Goal: Communication & Community: Share content

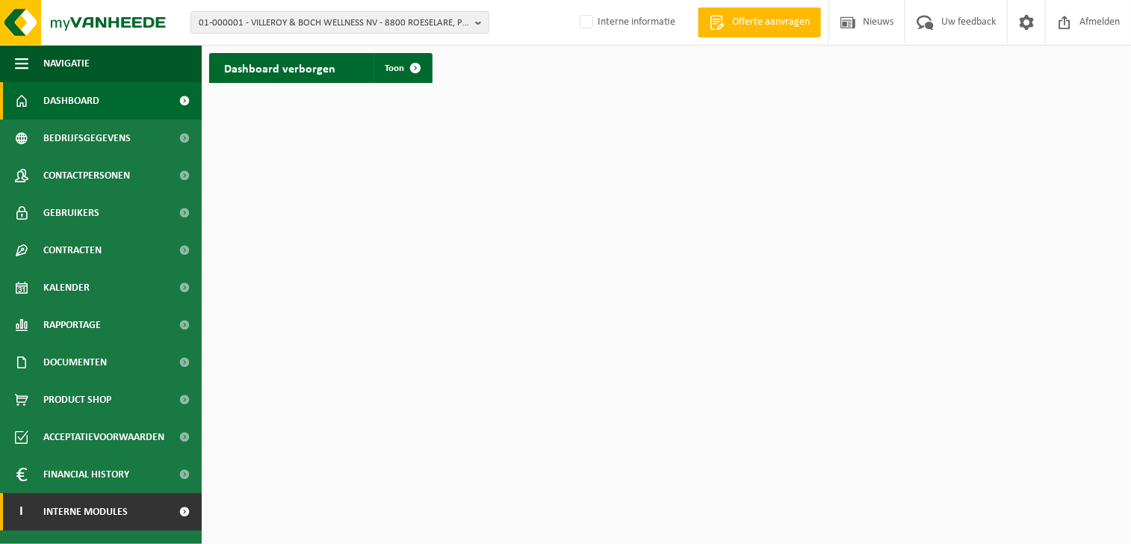
click at [158, 513] on link "I Interne modules" at bounding box center [101, 511] width 202 height 37
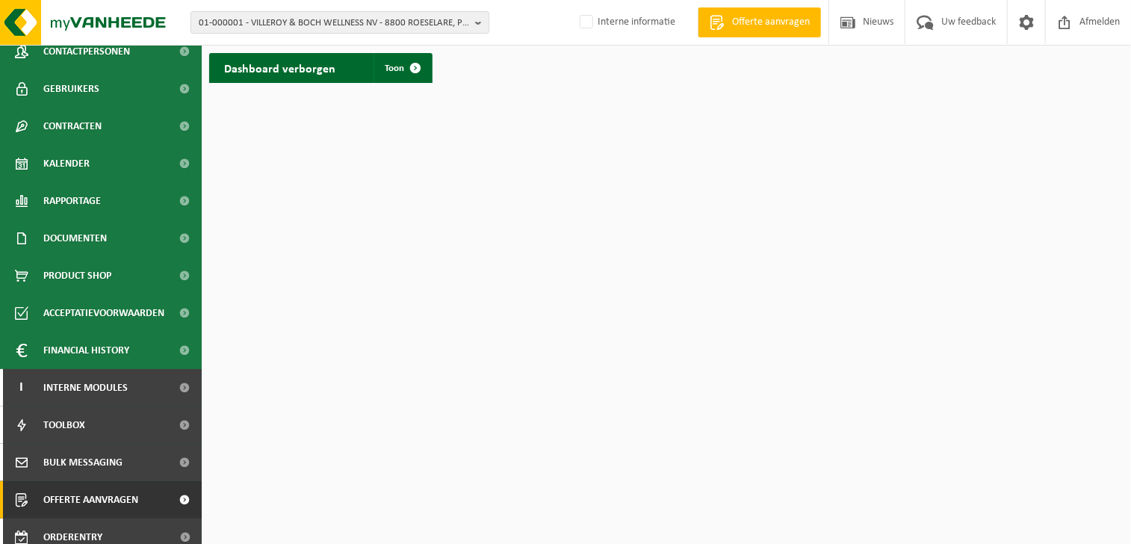
scroll to position [136, 0]
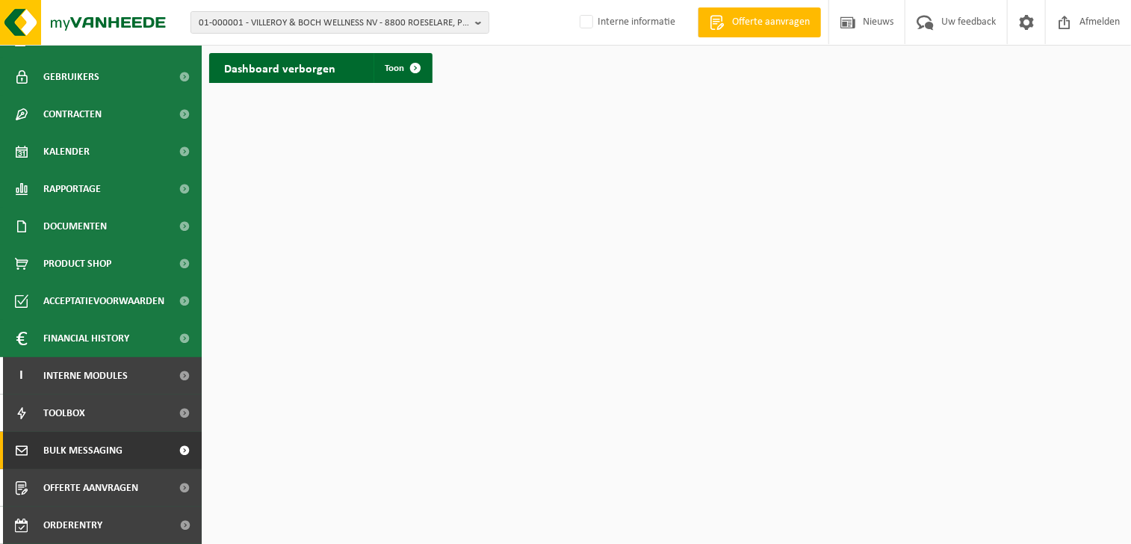
drag, startPoint x: 141, startPoint y: 454, endPoint x: 167, endPoint y: 447, distance: 27.9
click at [140, 455] on link "Bulk Messaging" at bounding box center [101, 450] width 202 height 37
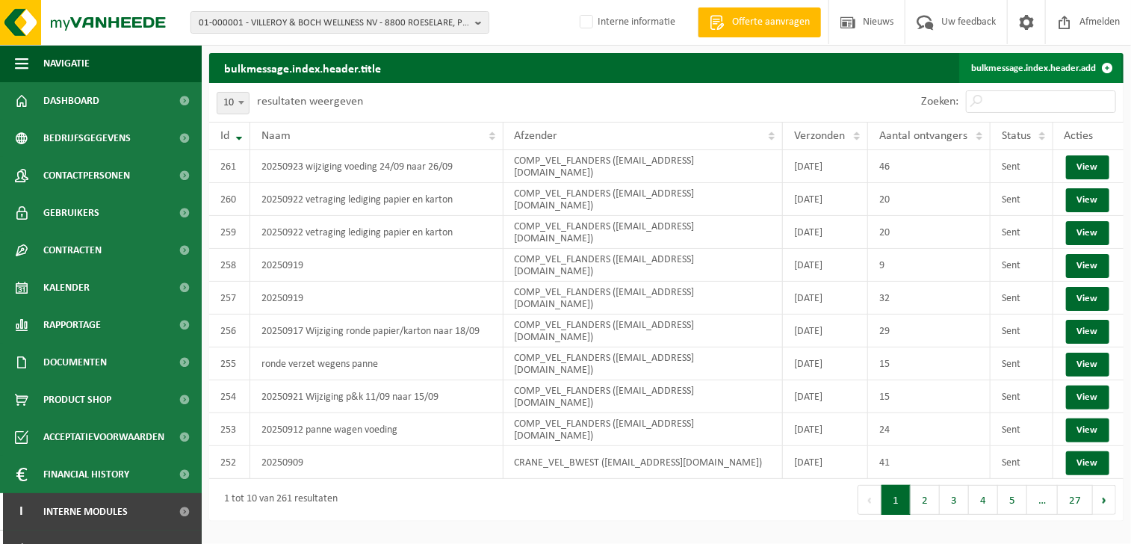
click at [986, 65] on link "bulkmessage.index.header.add" at bounding box center [1041, 68] width 163 height 30
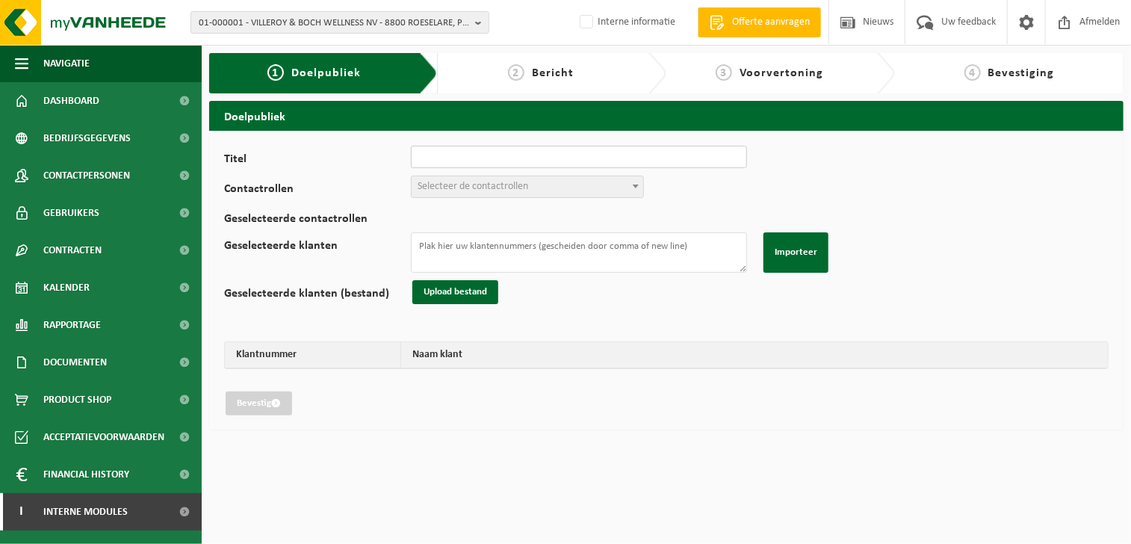
click at [488, 162] on input "Titel" at bounding box center [579, 157] width 336 height 22
type input "verplaatsing ronde voeding wegens panne"
click at [451, 181] on span "Selecteer de contactrollen" at bounding box center [473, 186] width 111 height 11
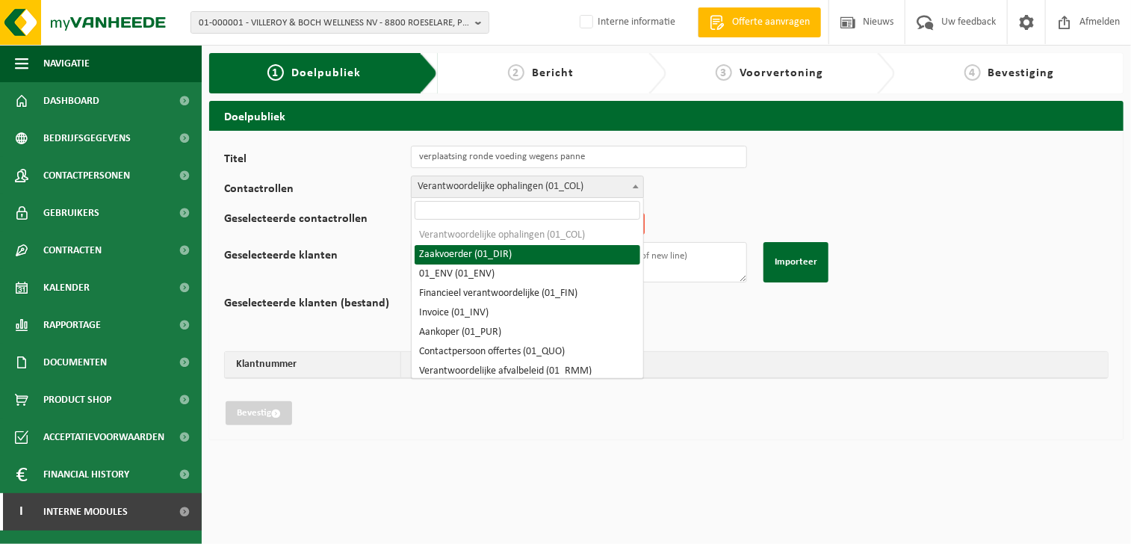
click at [503, 187] on span "Verantwoordelijke ophalingen (01_COL)" at bounding box center [528, 186] width 232 height 21
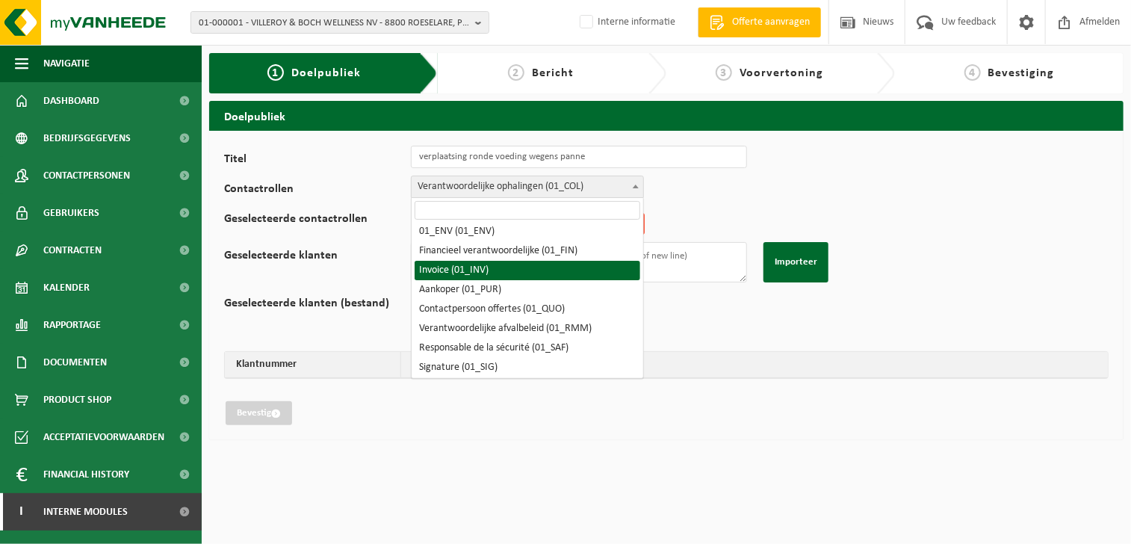
scroll to position [75, 0]
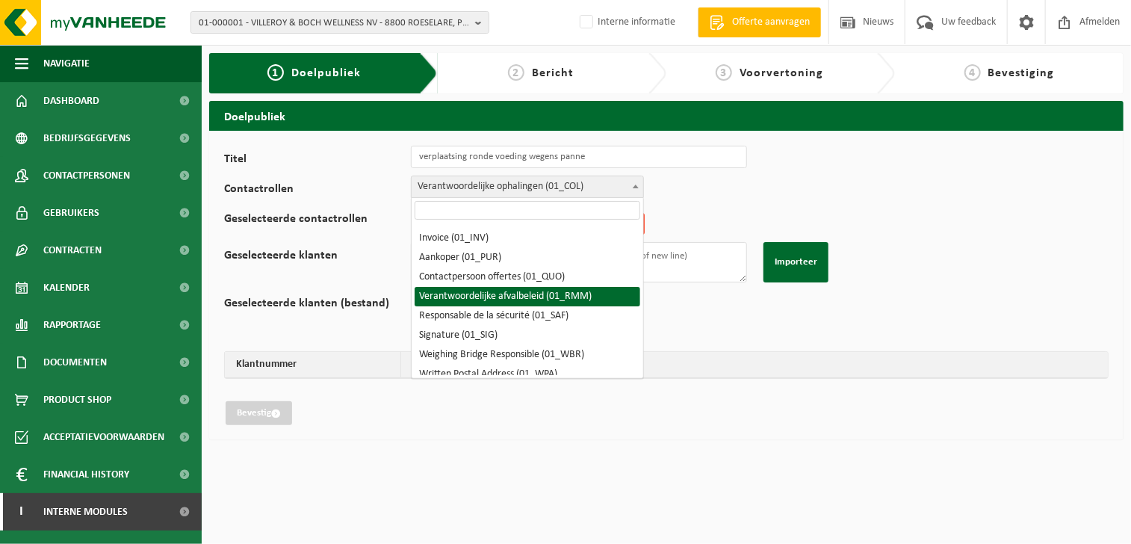
select select "01_RMM"
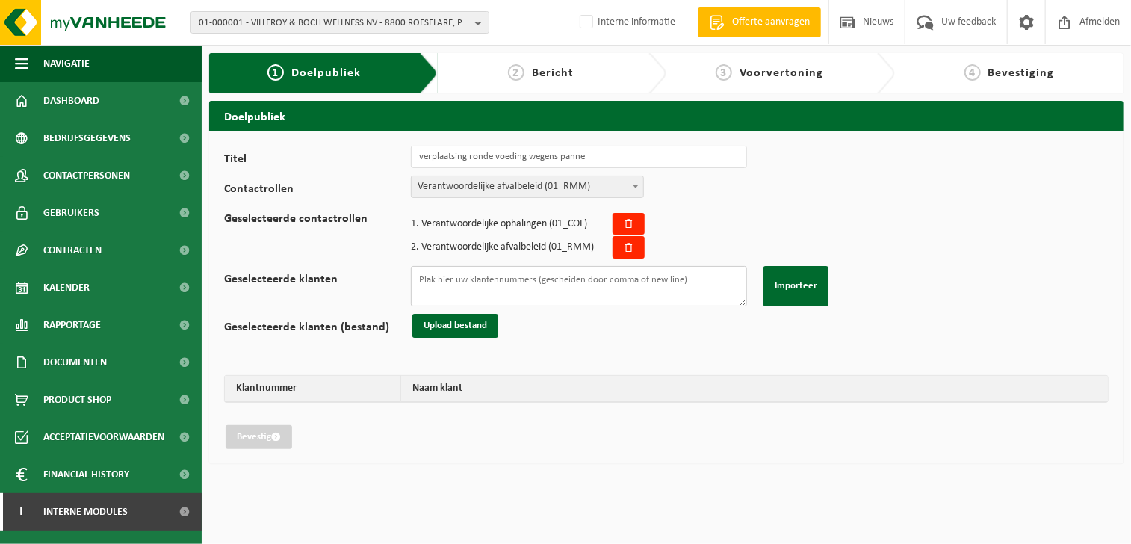
click at [468, 288] on textarea "Geselecteerde klanten" at bounding box center [579, 286] width 336 height 40
paste textarea "10-881668 02-014261 10-919431 10-903323 01-050431 10-762009 02-011177 10-821995…"
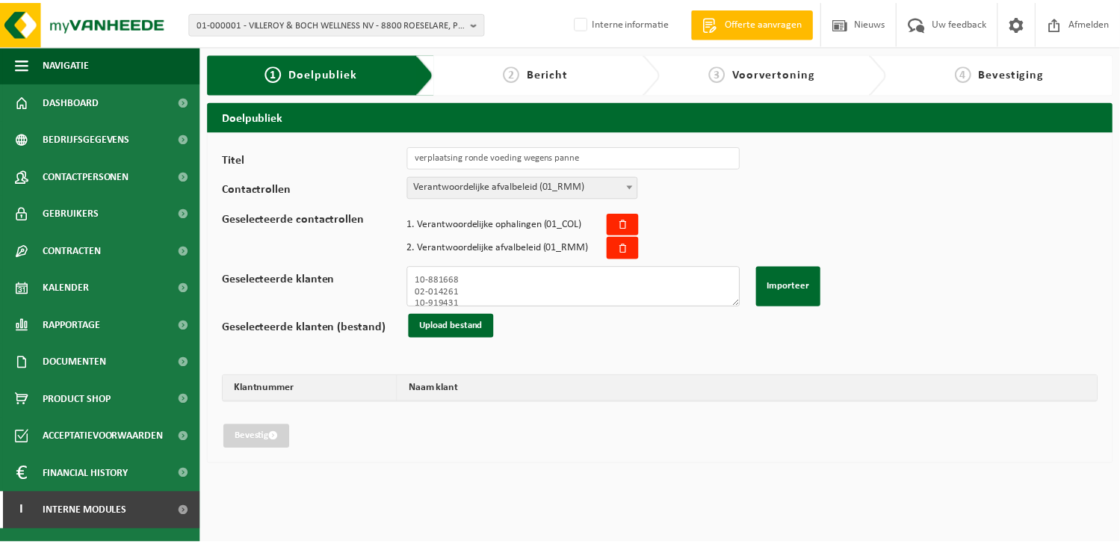
scroll to position [174, 0]
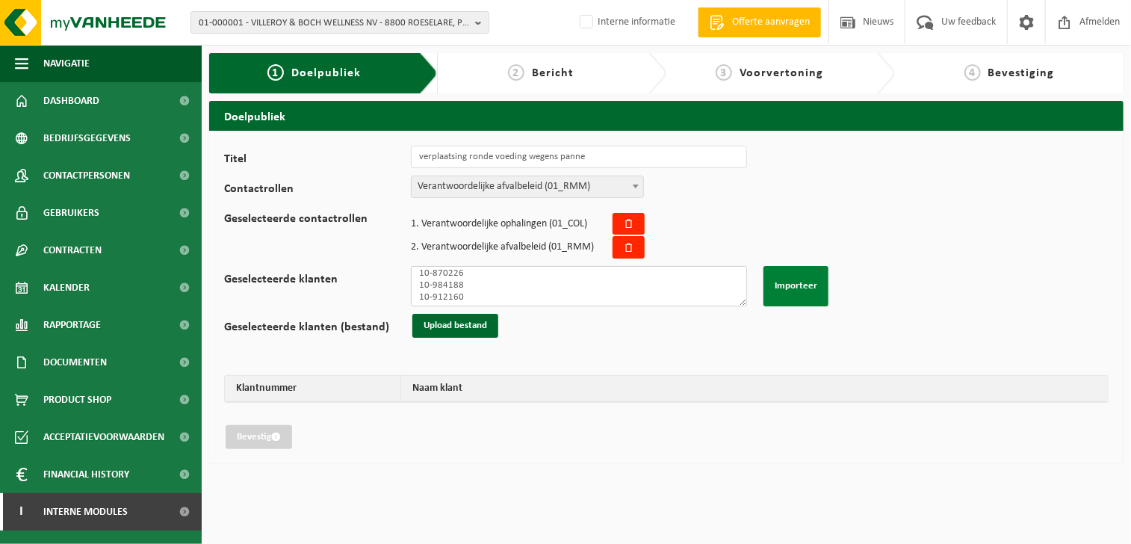
type textarea "10-881668 02-014261 10-919431 10-903323 01-050431 10-762009 02-011177 10-821995…"
click at [779, 281] on button "Importeer" at bounding box center [796, 286] width 65 height 40
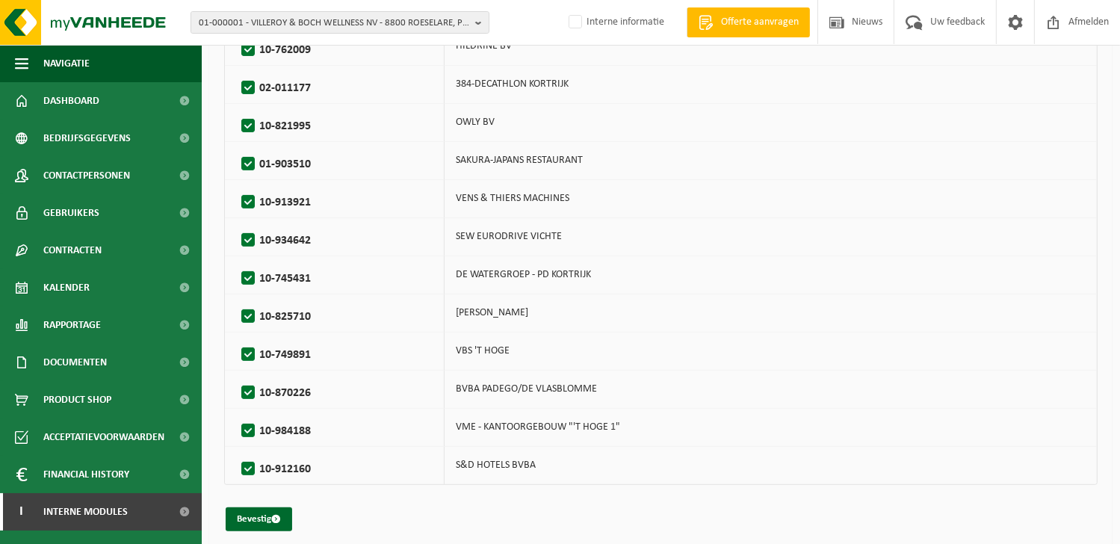
scroll to position [569, 0]
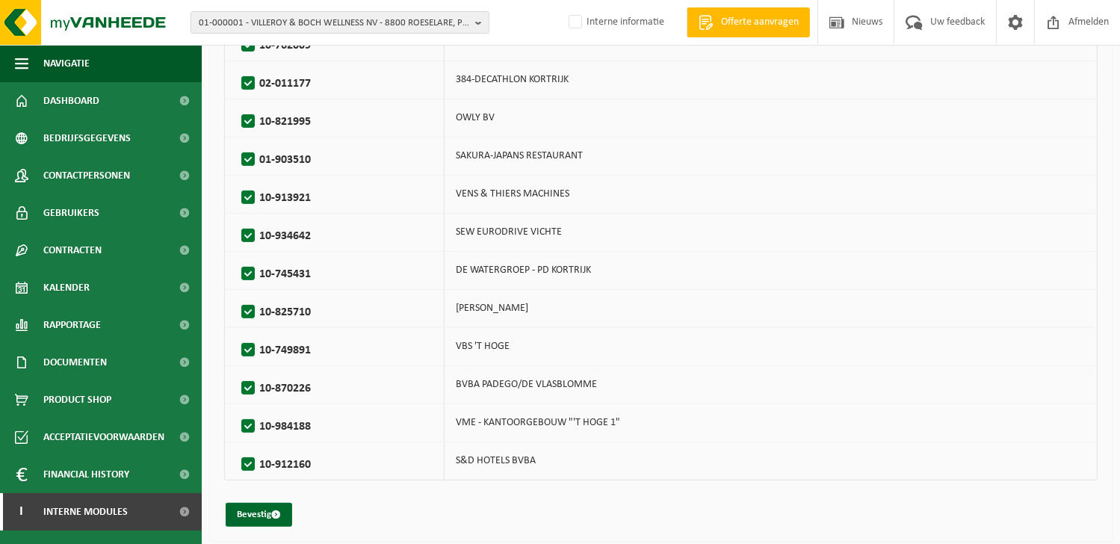
drag, startPoint x: 254, startPoint y: 510, endPoint x: 280, endPoint y: 497, distance: 28.8
click at [254, 510] on button "Bevestig" at bounding box center [259, 515] width 67 height 24
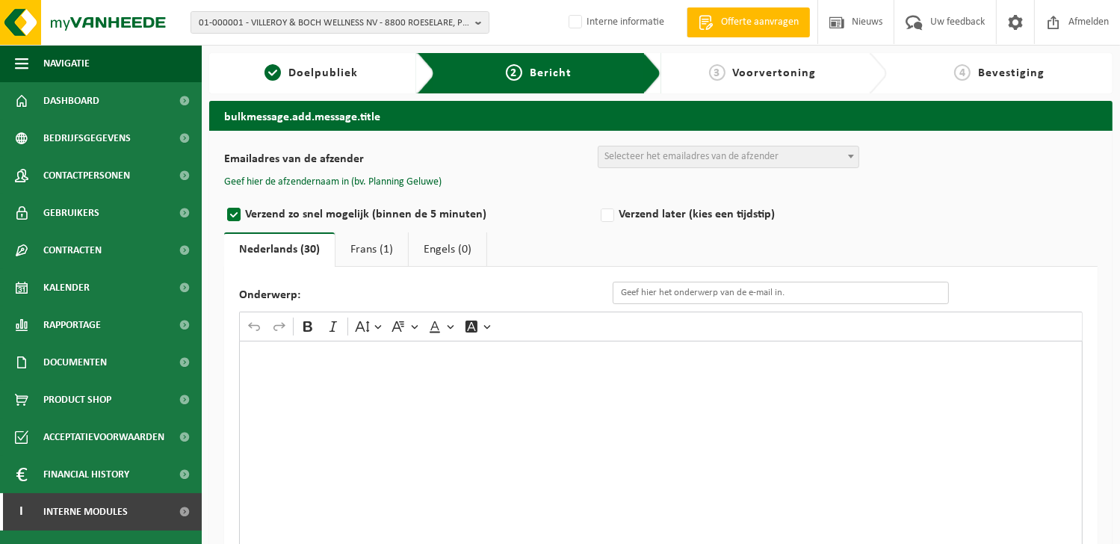
click at [637, 295] on input "Onderwerp:" at bounding box center [781, 293] width 336 height 22
paste input "Vertraging in de ophaling van uw container"
type input "Vertraging in de ophaling van uw GFT container."
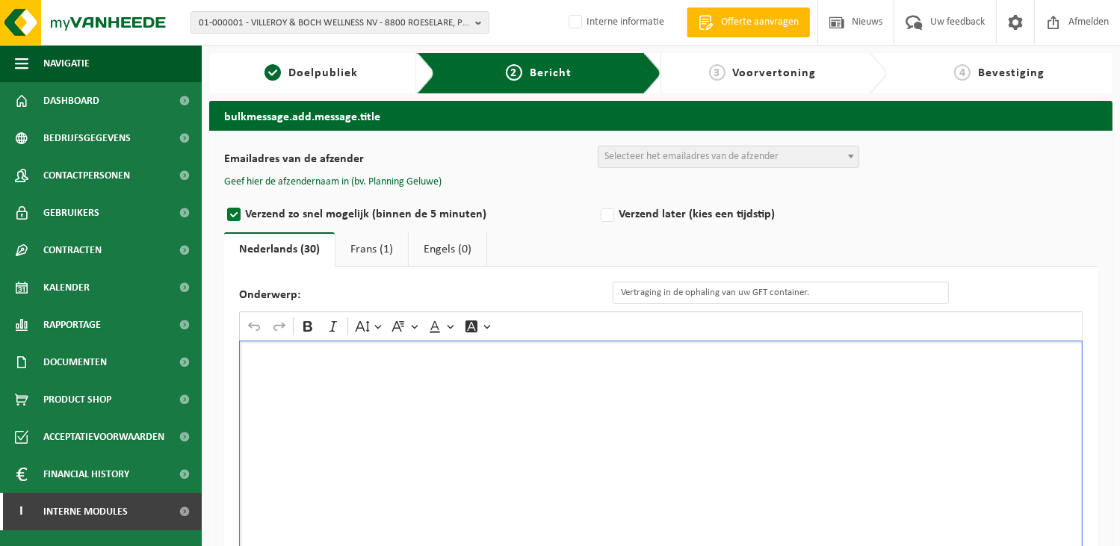
click at [295, 386] on div "Rich Text Editor. Editing area: main. Press Alt+0 for help." at bounding box center [661, 490] width 844 height 299
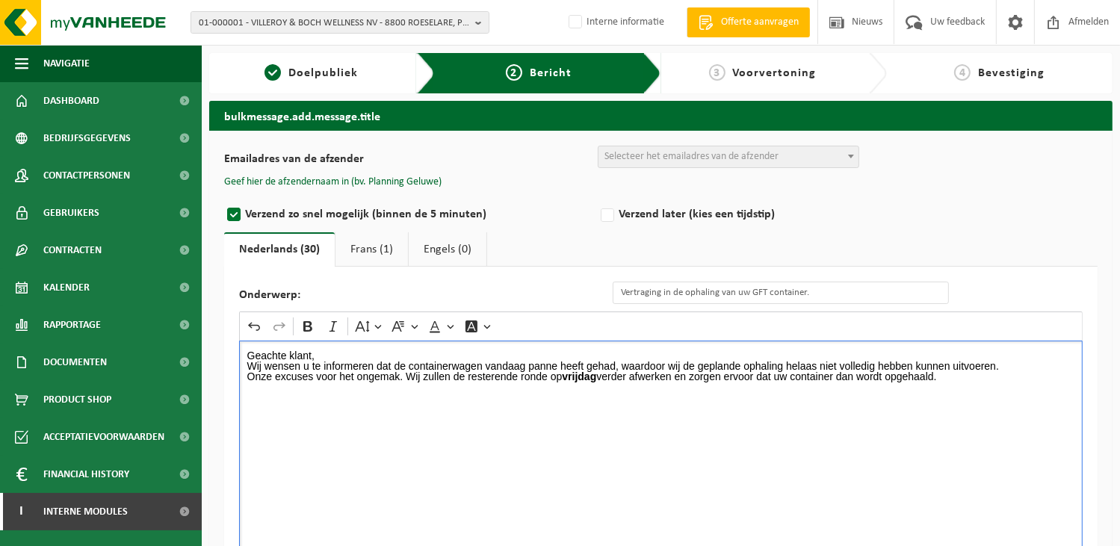
click at [350, 361] on p "Wij wensen u te informeren dat de containerwagen vandaag panne heeft gehad, waa…" at bounding box center [661, 366] width 828 height 10
click at [360, 356] on p "Geachte klant," at bounding box center [661, 356] width 828 height 10
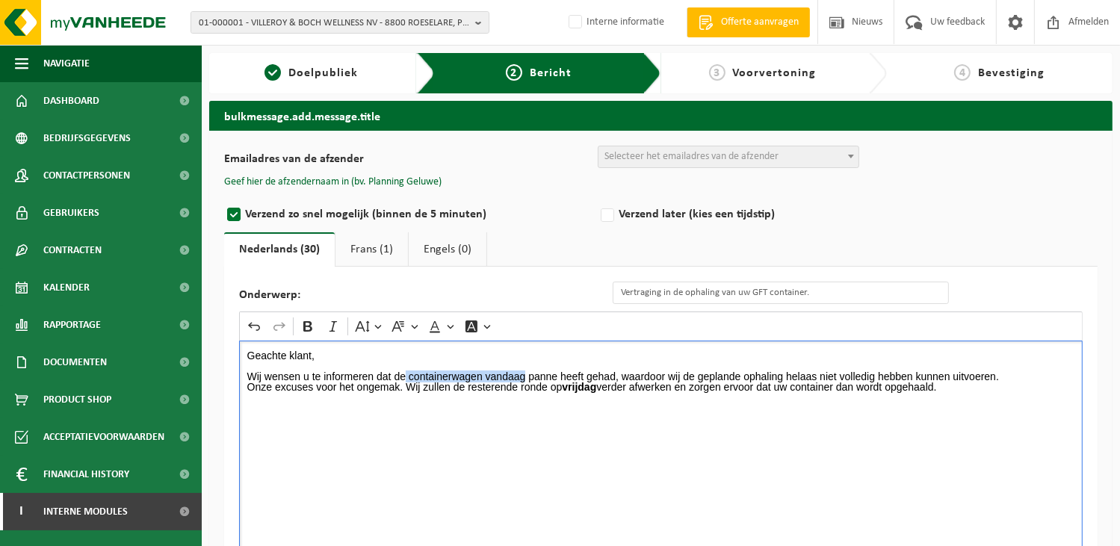
drag, startPoint x: 525, startPoint y: 374, endPoint x: 404, endPoint y: 378, distance: 121.9
click at [404, 378] on p "Wij wensen u te informeren dat de containerwagen vandaag panne heeft gehad, waa…" at bounding box center [661, 376] width 828 height 10
click at [1034, 374] on p "Wij wensen u te informeren dat de Wagen voor Voedingsafval panne heeft gehad, w…" at bounding box center [661, 376] width 828 height 10
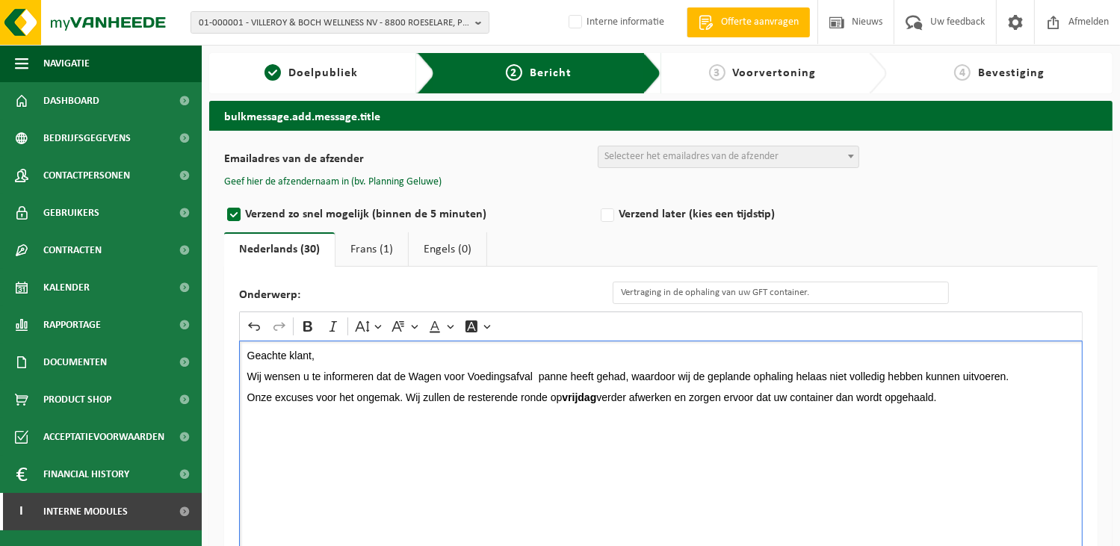
click at [407, 394] on p "Onze excuses voor het ongemak. Wij zullen de resterende ronde op vrijdag verder…" at bounding box center [661, 397] width 828 height 10
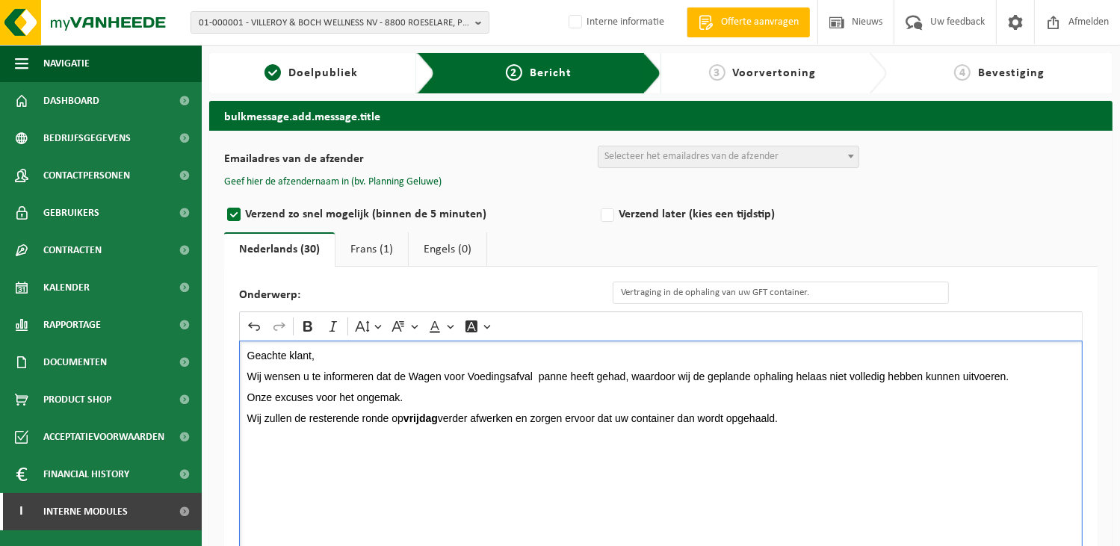
click at [440, 415] on p "Wij zullen de resterende ronde op vrijdag verder afwerken en zorgen ervoor dat …" at bounding box center [661, 418] width 828 height 10
click at [880, 409] on p "Rich Text Editor. Editing area: main. Press Alt+0 for help." at bounding box center [661, 408] width 828 height 10
click at [858, 421] on p "Wij zullen de resterende ronde op vrijdag 26/09/2025 verder afwerken en zorgen …" at bounding box center [661, 418] width 828 height 10
drag, startPoint x: 245, startPoint y: 481, endPoint x: 269, endPoint y: 483, distance: 24.0
click at [245, 481] on div "Geachte klant, Wij wensen u te informeren dat de Wagen voor Voedingsafval panne…" at bounding box center [661, 490] width 844 height 299
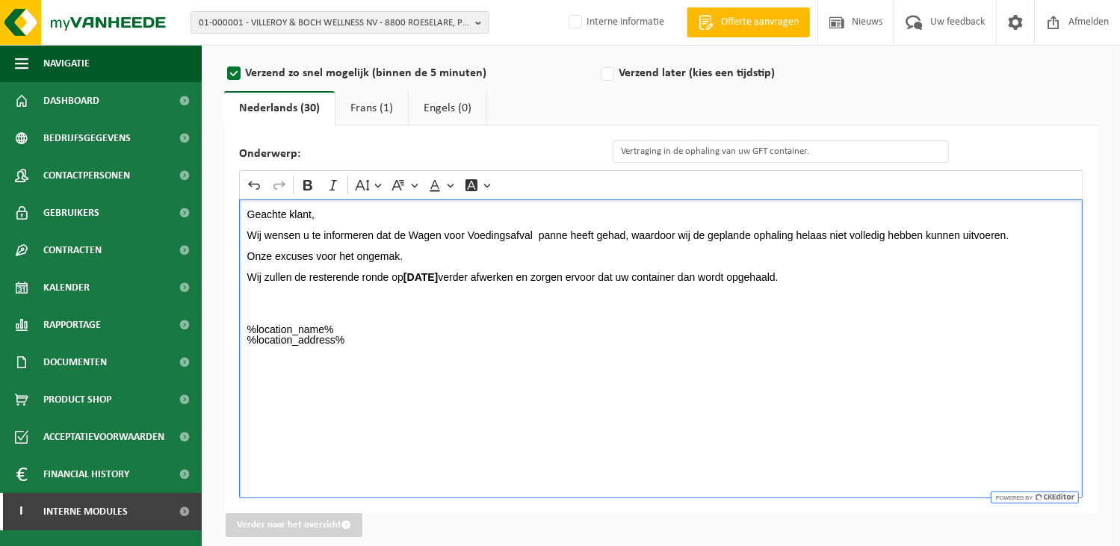
scroll to position [149, 0]
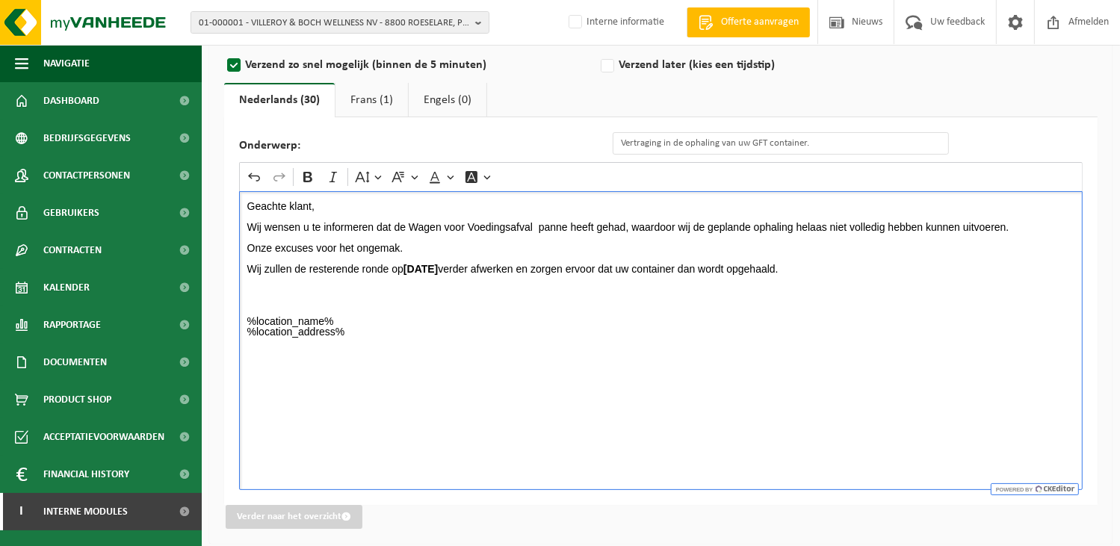
click at [290, 381] on div "Geachte klant, Wij wensen u te informeren dat de Wagen voor Voedingsafval panne…" at bounding box center [661, 340] width 844 height 299
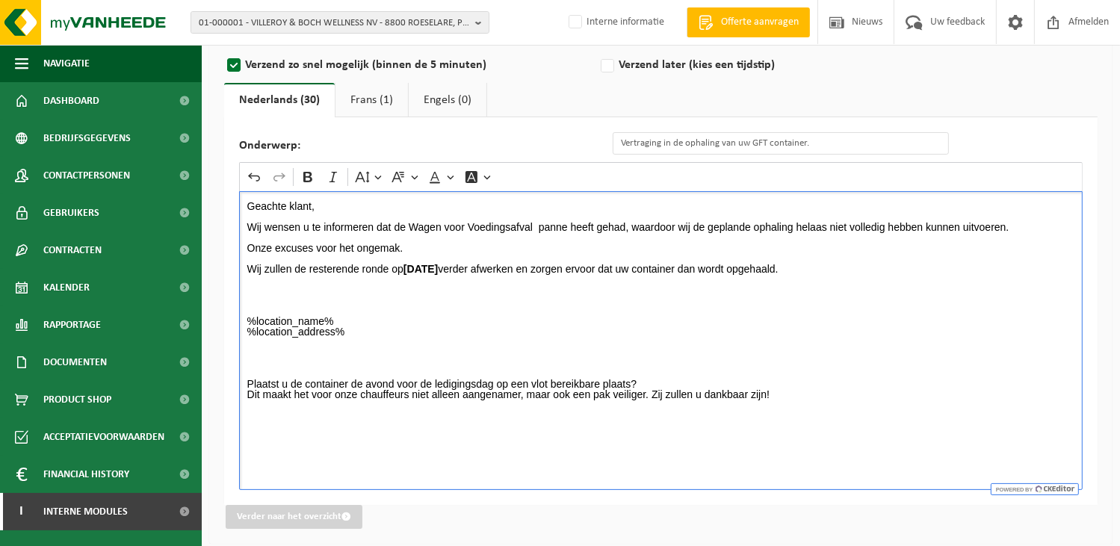
click at [305, 442] on div "Geachte klant, Wij wensen u te informeren dat de Wagen voor Voedingsafval panne…" at bounding box center [661, 340] width 844 height 299
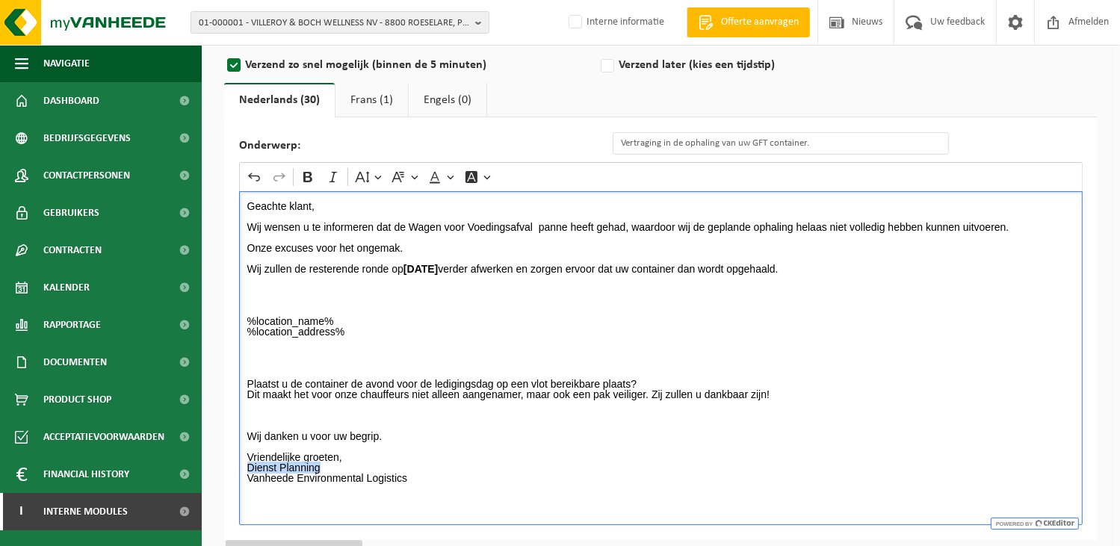
drag, startPoint x: 327, startPoint y: 466, endPoint x: 206, endPoint y: 454, distance: 120.9
click at [203, 463] on div "bulkmessage.add.message.title Emailadres van de afzender BULK_MAR_LUX (planning…" at bounding box center [661, 268] width 918 height 635
click at [305, 176] on icon "Editor toolbar" at bounding box center [307, 177] width 9 height 10
click at [408, 351] on p "Rich Text Editor. Editing area: main. Press Alt+0 for help." at bounding box center [661, 353] width 828 height 10
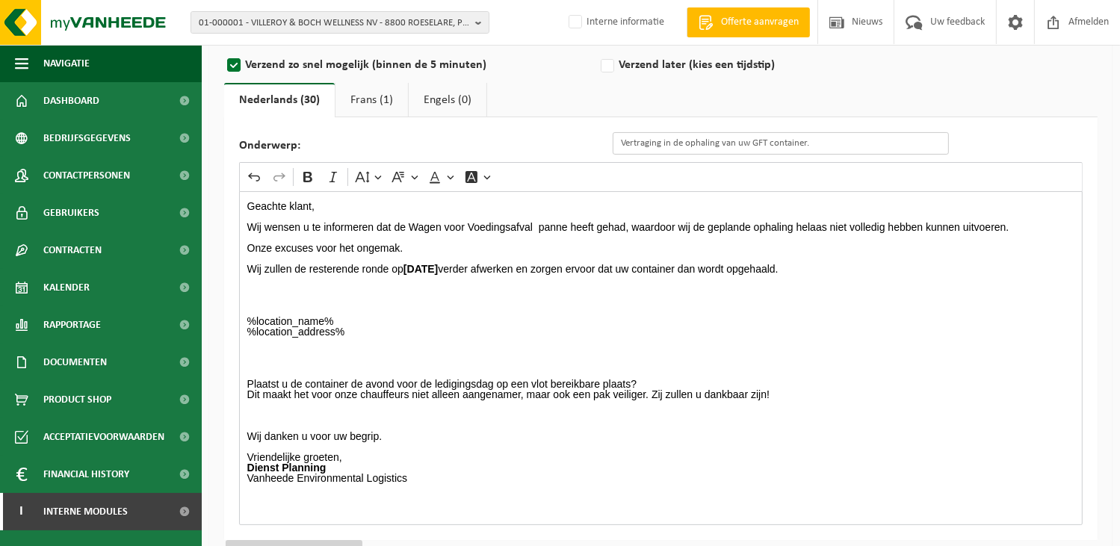
click at [827, 149] on input "Vertraging in de ophaling van uw GFT container." at bounding box center [781, 143] width 336 height 22
drag, startPoint x: 820, startPoint y: 144, endPoint x: 536, endPoint y: 131, distance: 284.3
click at [536, 132] on div "Onderwerp: Vertraging in de ophaling van uw GFT container." at bounding box center [601, 143] width 725 height 22
click at [370, 101] on link "Frans (1)" at bounding box center [372, 100] width 72 height 34
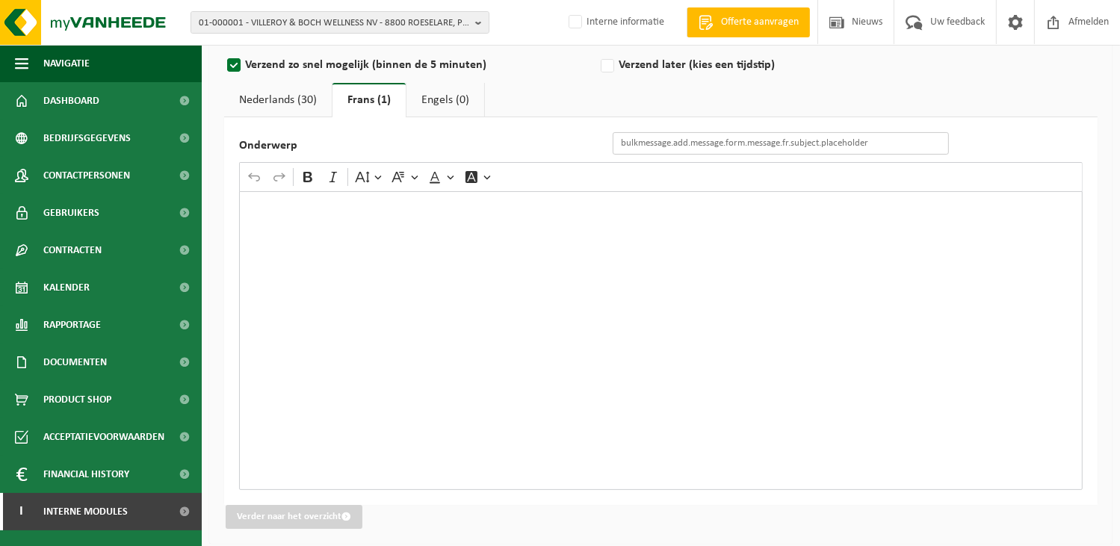
click at [637, 146] on input "Onderwerp" at bounding box center [781, 143] width 336 height 22
paste input "Vertraging in de ophaling van uw GFT container."
type input "Vertraging in de ophaling van uw GFT container."
click at [256, 99] on link "Nederlands (30)" at bounding box center [278, 100] width 108 height 34
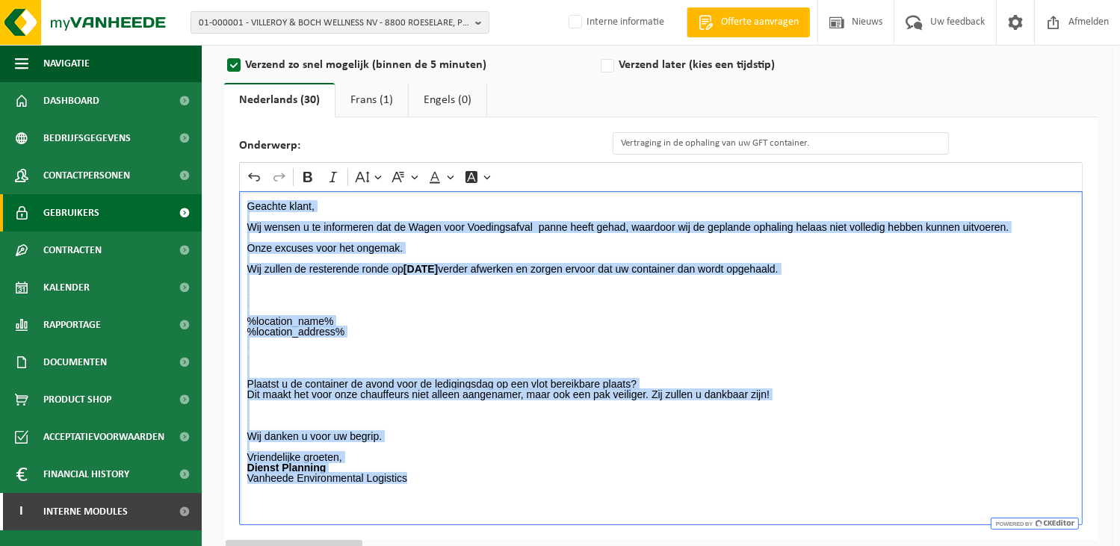
drag, startPoint x: 430, startPoint y: 481, endPoint x: 161, endPoint y: 196, distance: 391.7
click at [161, 196] on div "Navigatie Offerte aanvragen Nieuws Uw feedback Afmelden Dashboard Bedrijfsgegev…" at bounding box center [560, 219] width 1120 height 736
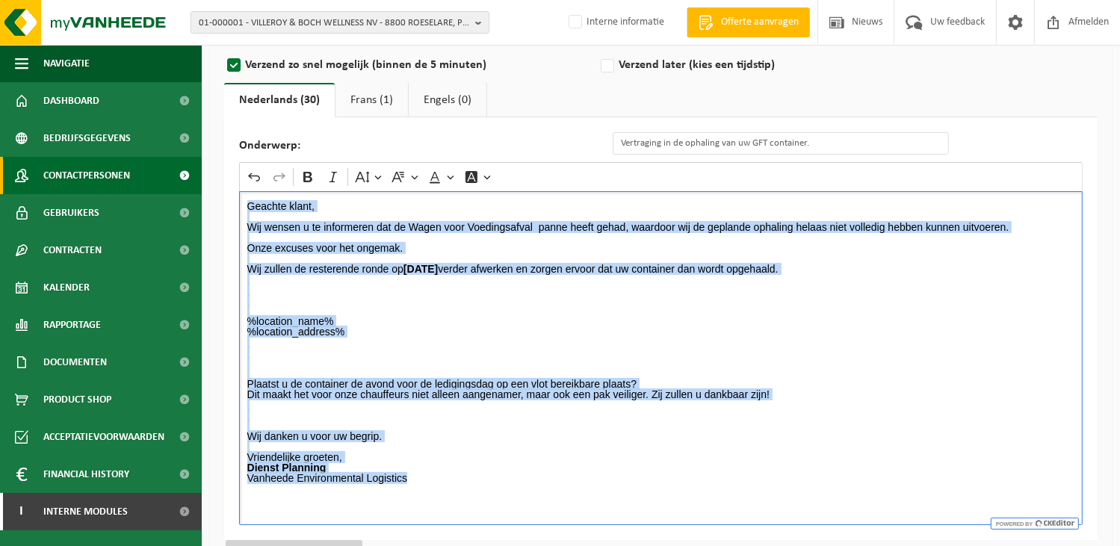
copy div "Geachte klant, Wij wensen u te informeren dat de Wagen voor Voedingsafval panne…"
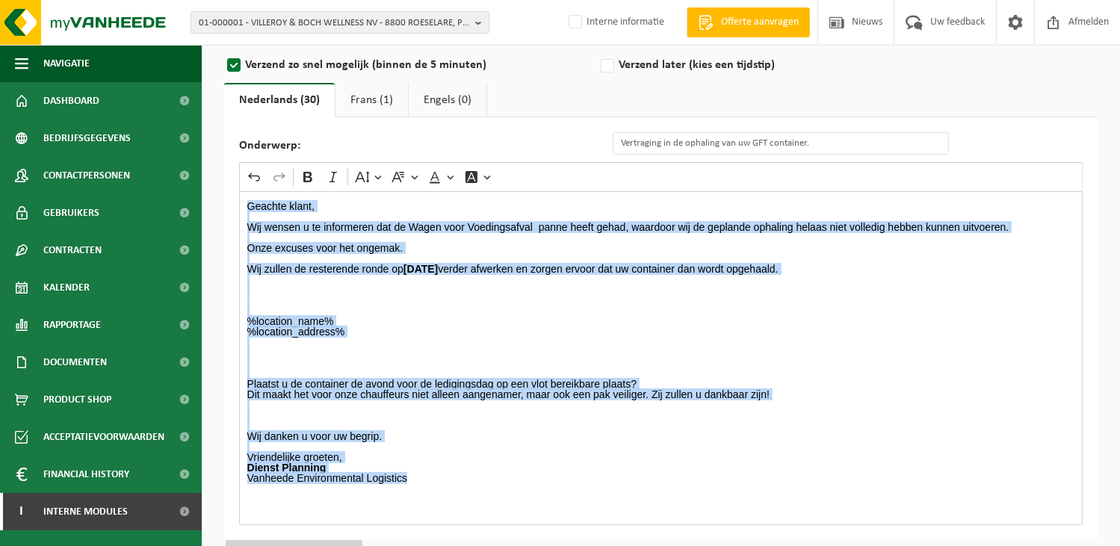
click at [374, 93] on link "Frans (1)" at bounding box center [372, 100] width 72 height 34
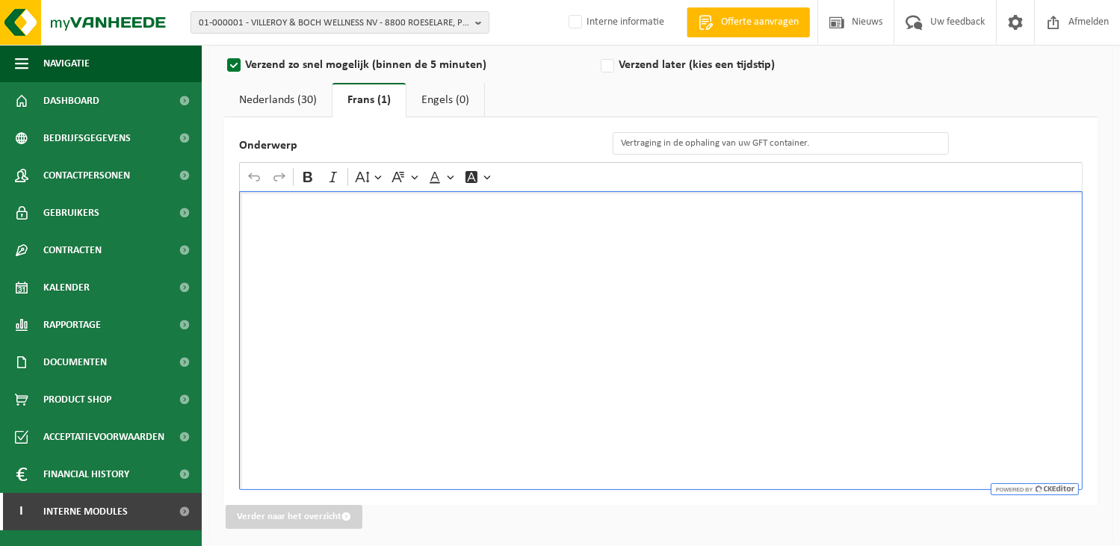
click at [354, 257] on div "Rich Text Editor. Editing area: main. Press Alt+0 for help." at bounding box center [661, 340] width 844 height 299
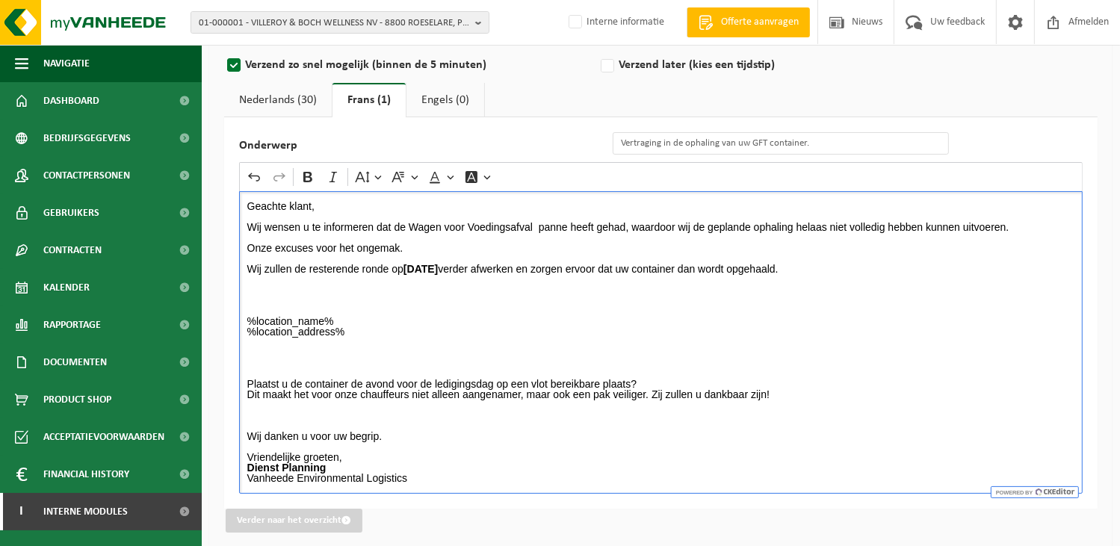
click at [532, 229] on p "Wij wensen u te informeren dat de Wagen voor Voedingsafval panne heeft gehad, w…" at bounding box center [661, 227] width 828 height 10
click at [280, 101] on link "Nederlands (30)" at bounding box center [278, 100] width 108 height 34
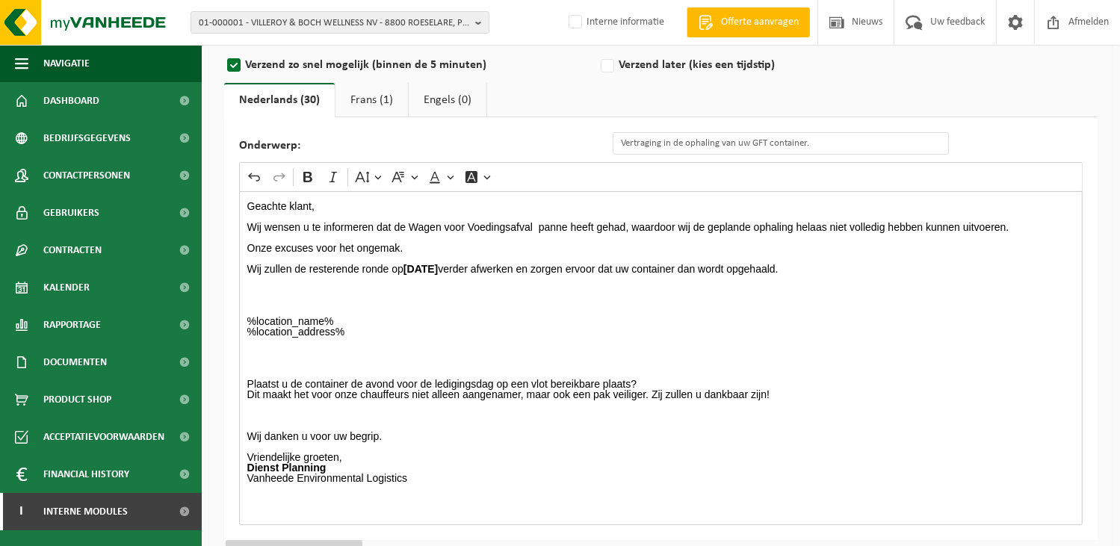
click at [532, 223] on p "Wij wensen u te informeren dat de Wagen voor Voedingsafval panne heeft gehad, w…" at bounding box center [661, 227] width 828 height 10
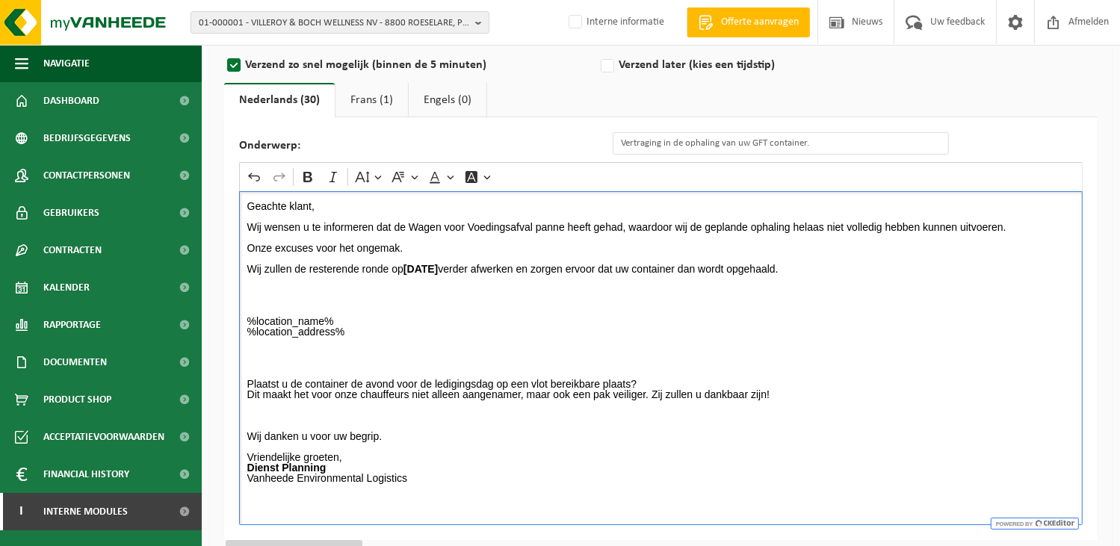
click at [619, 328] on p "%location_name% %location_address%" at bounding box center [661, 331] width 828 height 31
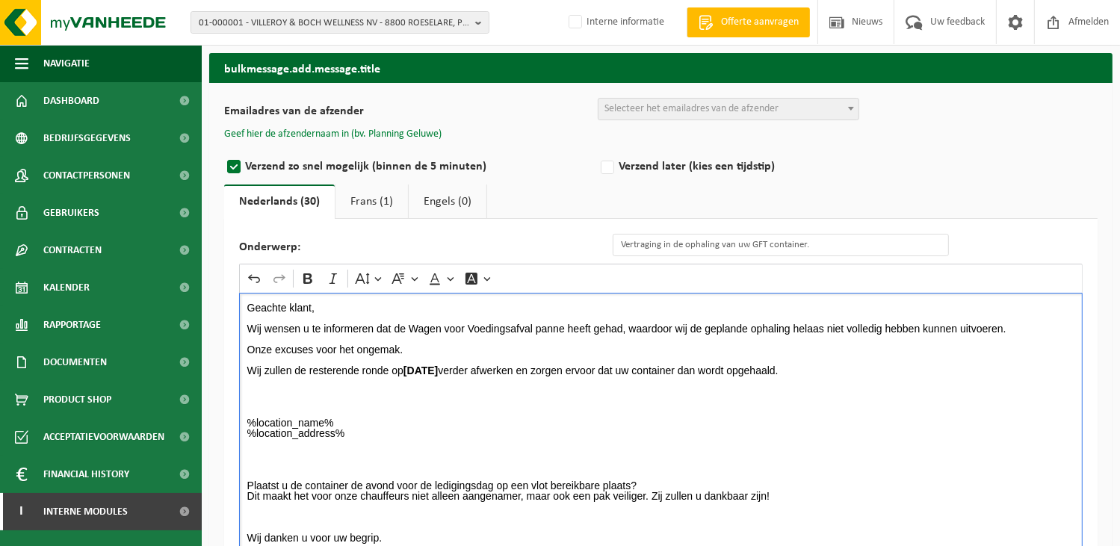
scroll to position [0, 0]
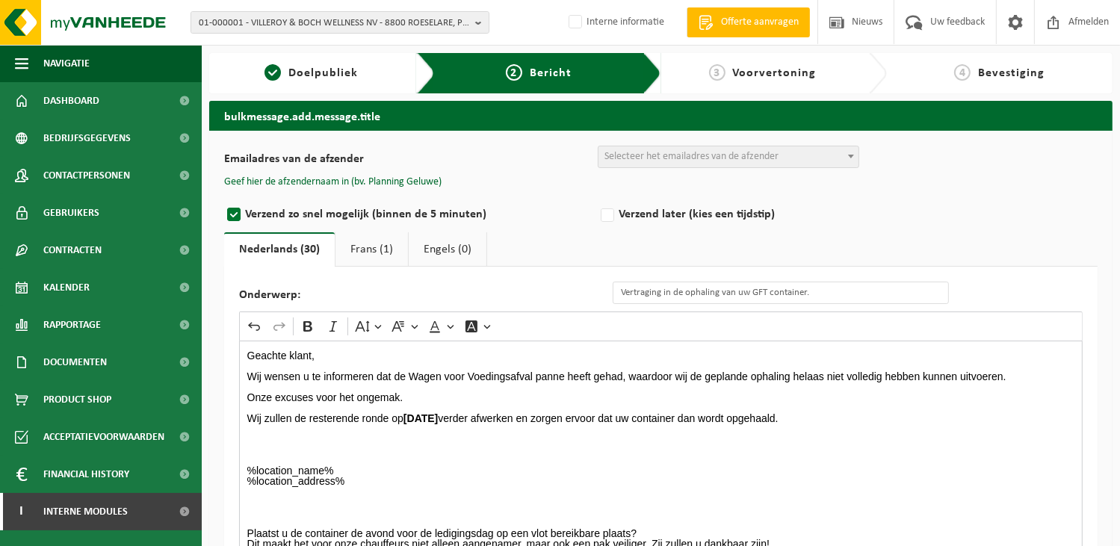
drag, startPoint x: 367, startPoint y: 251, endPoint x: 439, endPoint y: 210, distance: 83.3
click at [365, 250] on link "Frans (1)" at bounding box center [372, 249] width 72 height 34
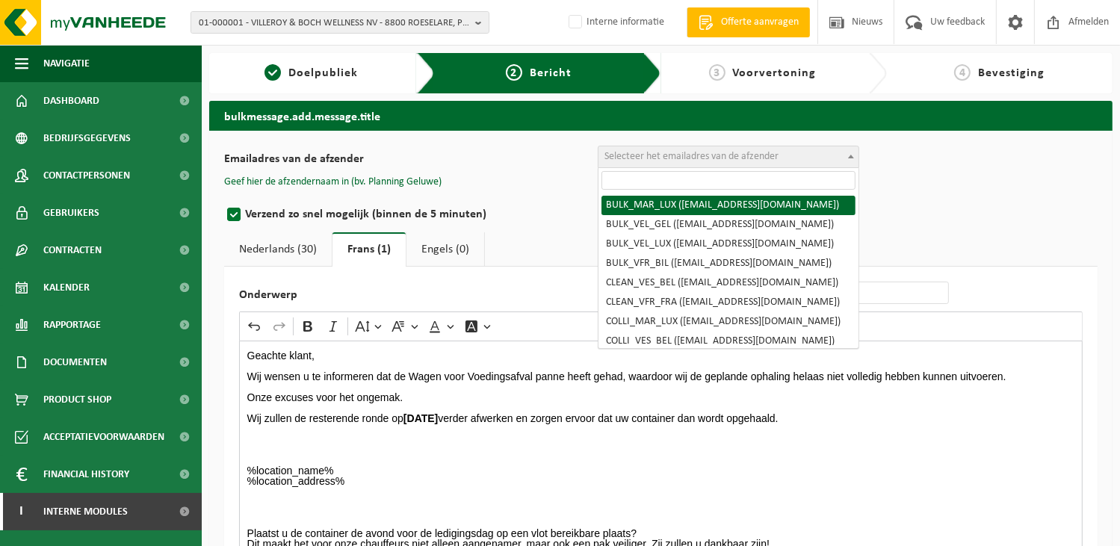
click at [631, 157] on span "Selecteer het emailadres van de afzender" at bounding box center [692, 156] width 174 height 11
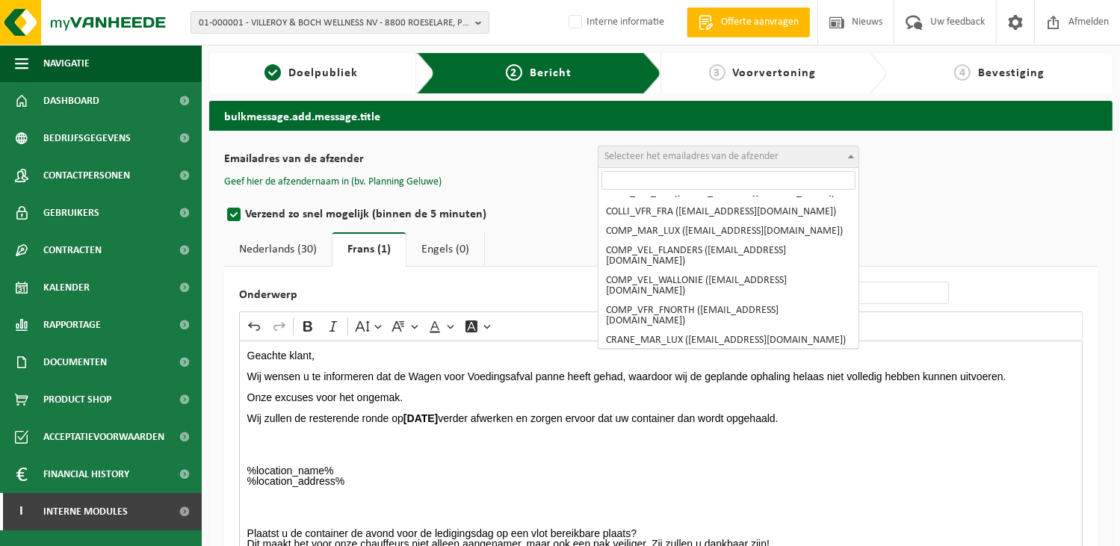
scroll to position [149, 0]
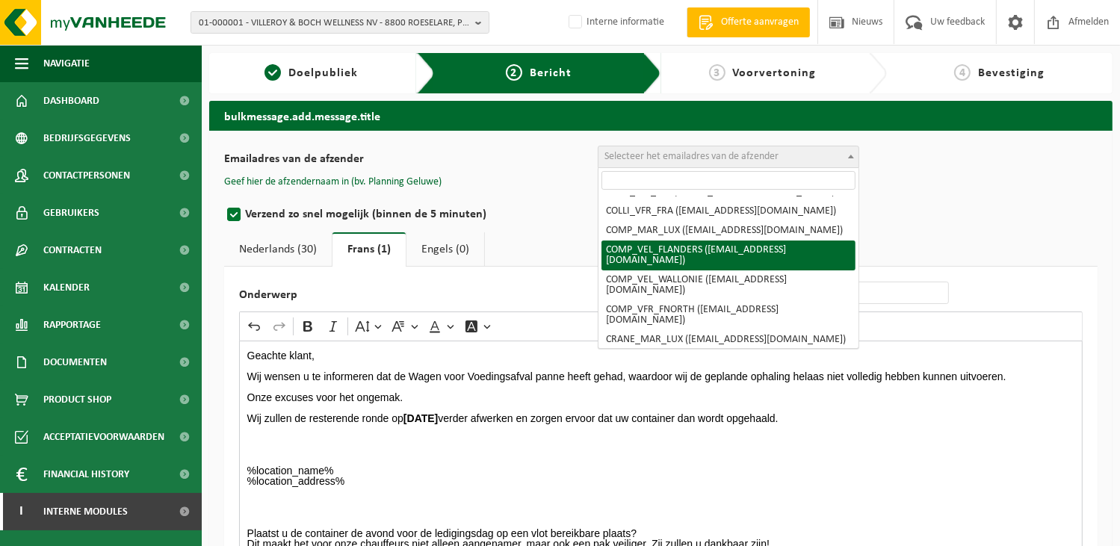
drag, startPoint x: 724, startPoint y: 264, endPoint x: 658, endPoint y: 233, distance: 72.6
select select "COMP_VEL_FLANDERS"
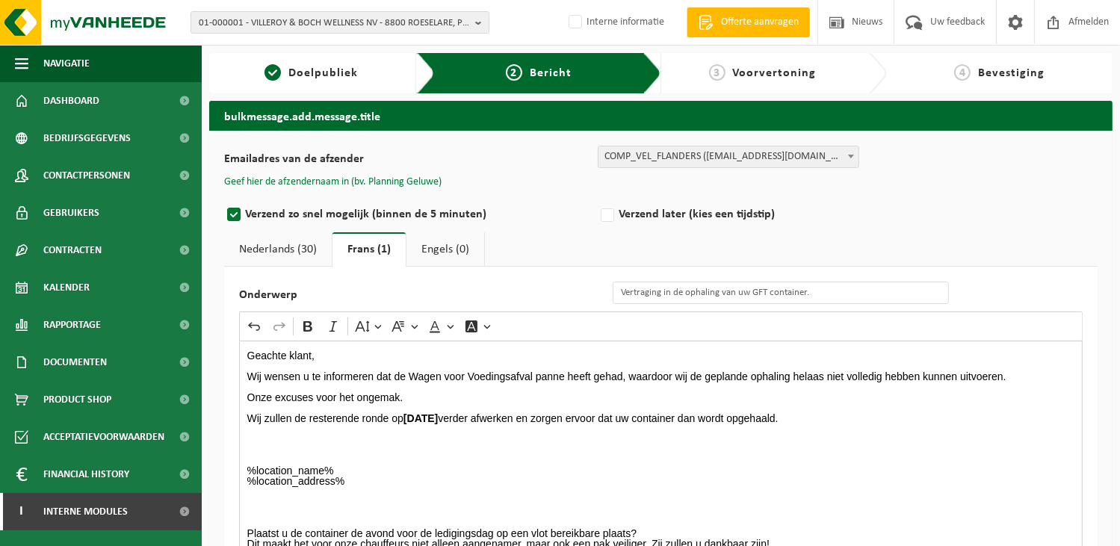
click at [404, 182] on button "Geef hier de afzendernaam in (bv. Planning Geluwe)" at bounding box center [332, 182] width 217 height 13
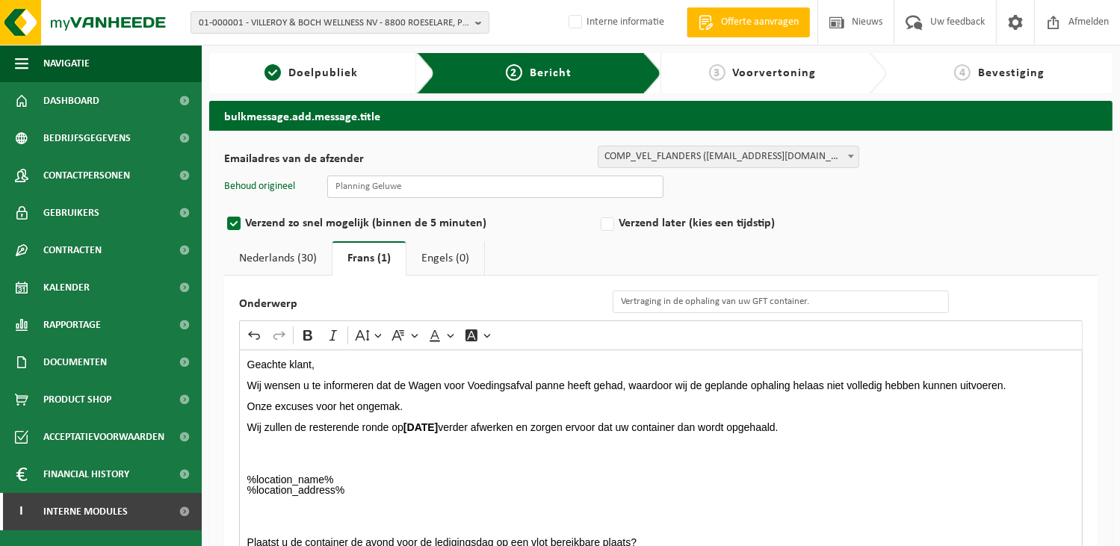
click at [398, 187] on input "text" at bounding box center [495, 187] width 336 height 22
type input "Planning Geluwe"
click at [883, 214] on label "Verzend later (kies een tijdstip)" at bounding box center [785, 223] width 374 height 21
click at [632, 220] on input "Verzend later (kies een tijdstip)" at bounding box center [628, 225] width 10 height 10
radio input "true"
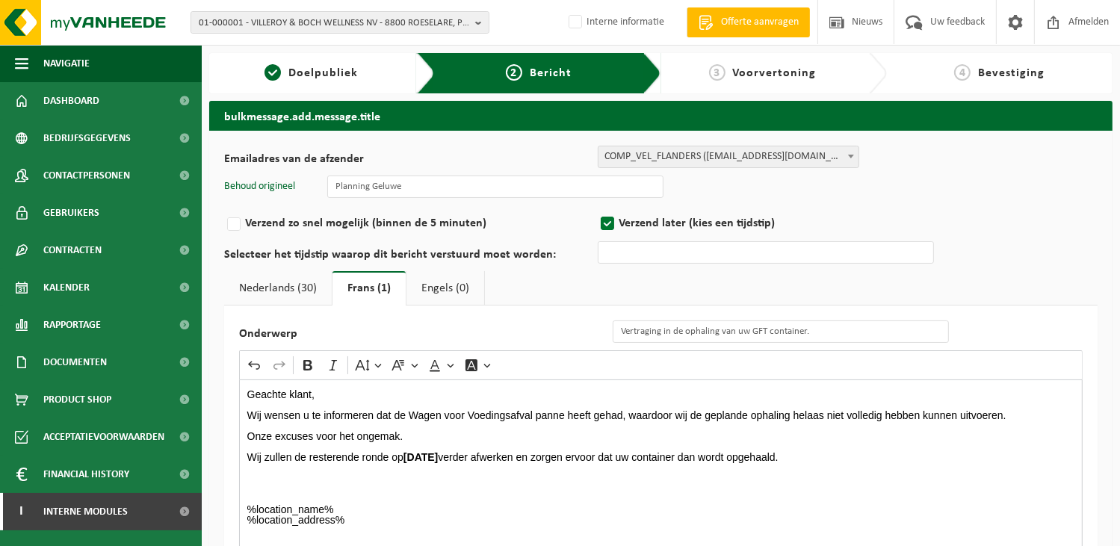
click at [274, 291] on link "Nederlands (30)" at bounding box center [278, 288] width 108 height 34
click at [232, 222] on label "Verzend zo snel mogelijk (binnen de 5 minuten)" at bounding box center [411, 223] width 374 height 21
click at [249, 222] on input "Verzend zo snel mogelijk (binnen de 5 minuten)" at bounding box center [254, 225] width 10 height 10
radio input "true"
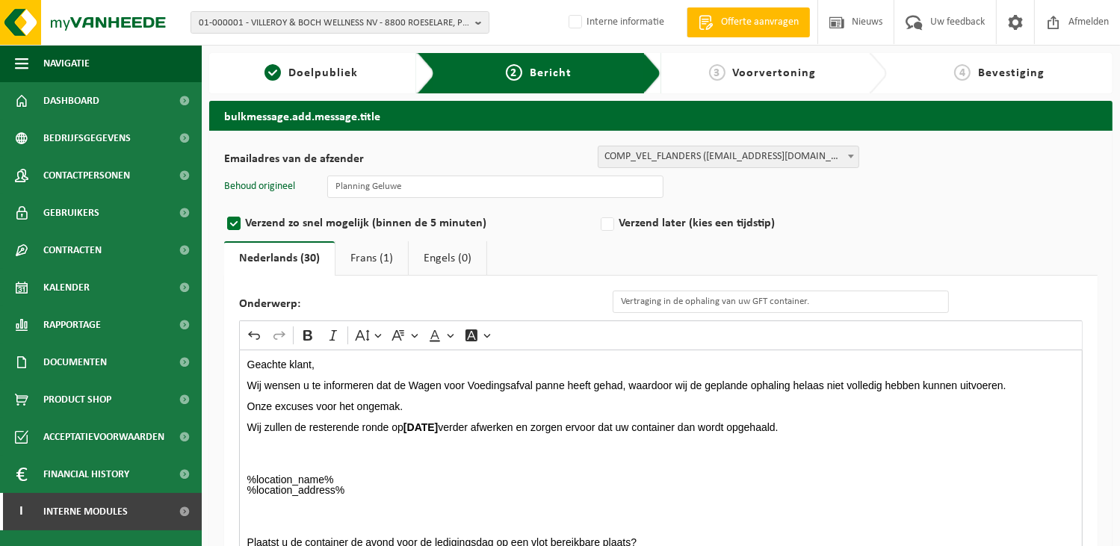
click at [374, 259] on link "Frans (1)" at bounding box center [372, 258] width 72 height 34
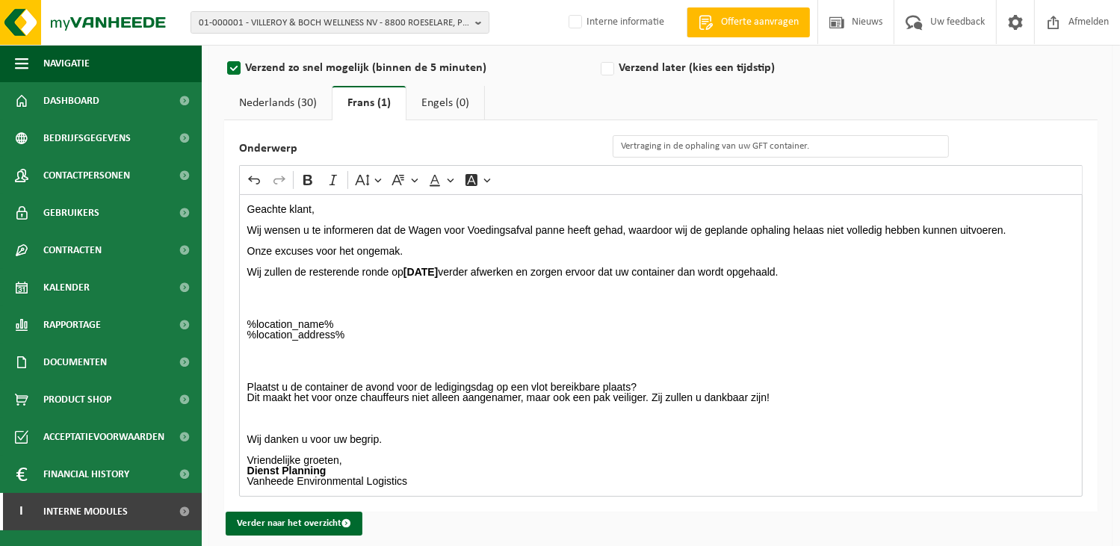
scroll to position [166, 0]
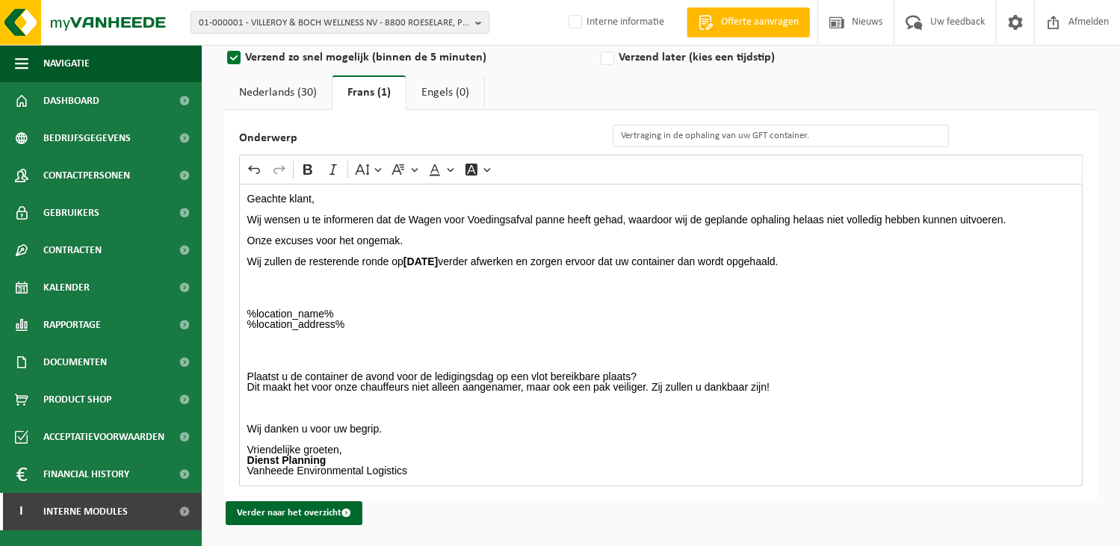
click at [303, 87] on link "Nederlands (30)" at bounding box center [278, 92] width 108 height 34
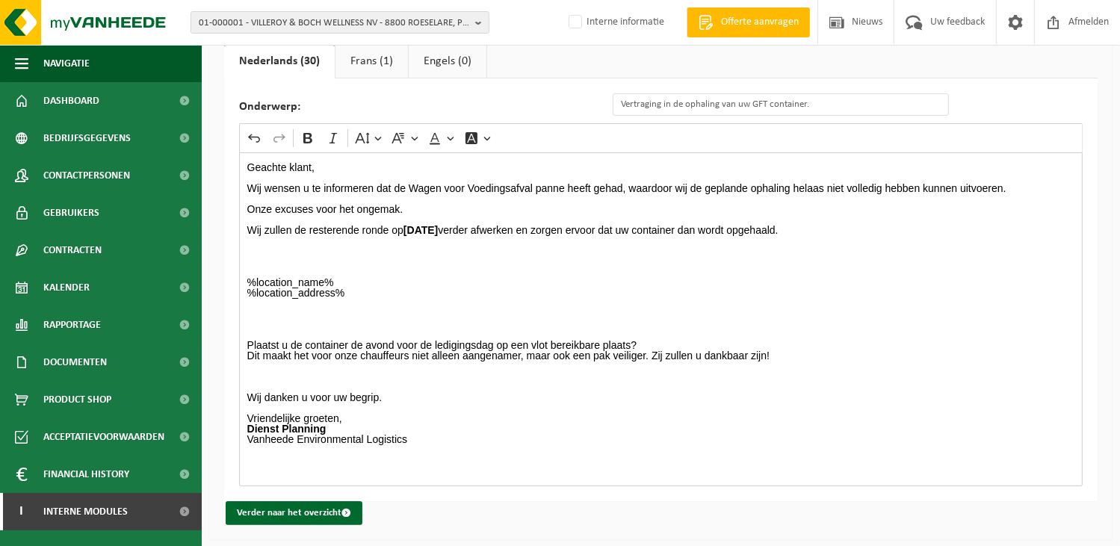
click at [385, 54] on link "Frans (1)" at bounding box center [372, 61] width 72 height 34
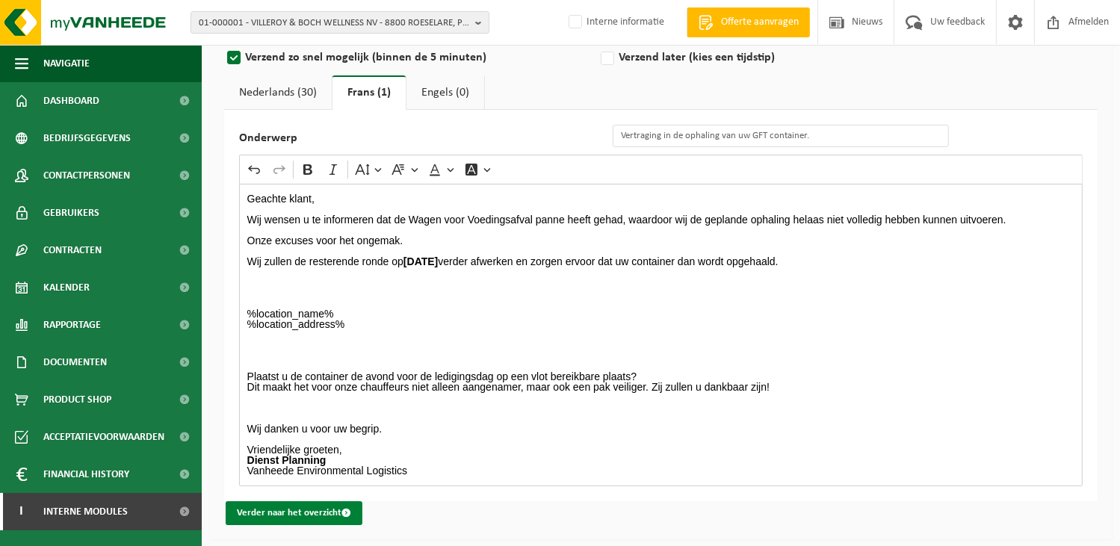
click at [286, 515] on button "Verder naar het overzicht" at bounding box center [294, 513] width 137 height 24
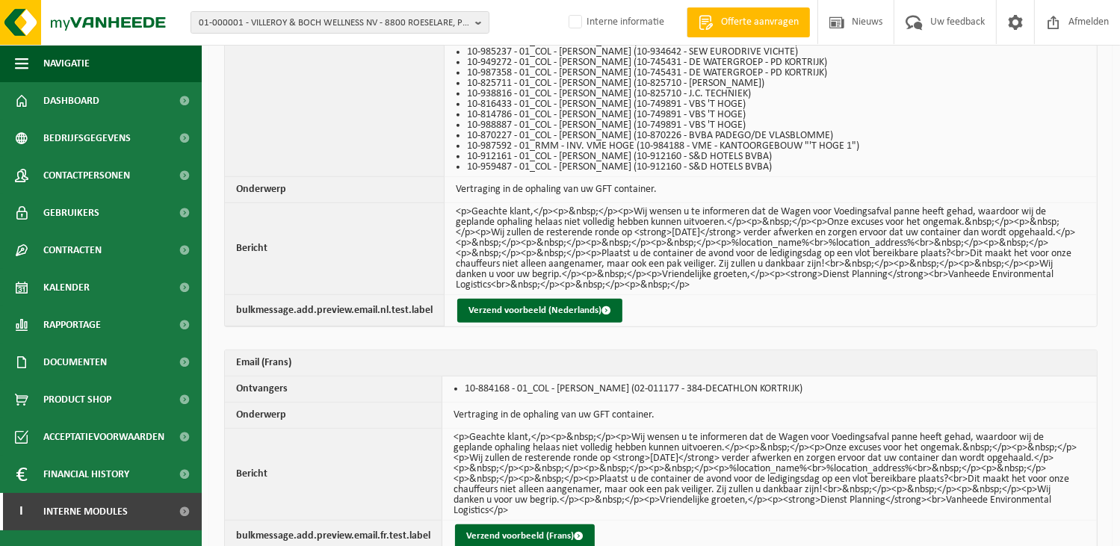
scroll to position [714, 0]
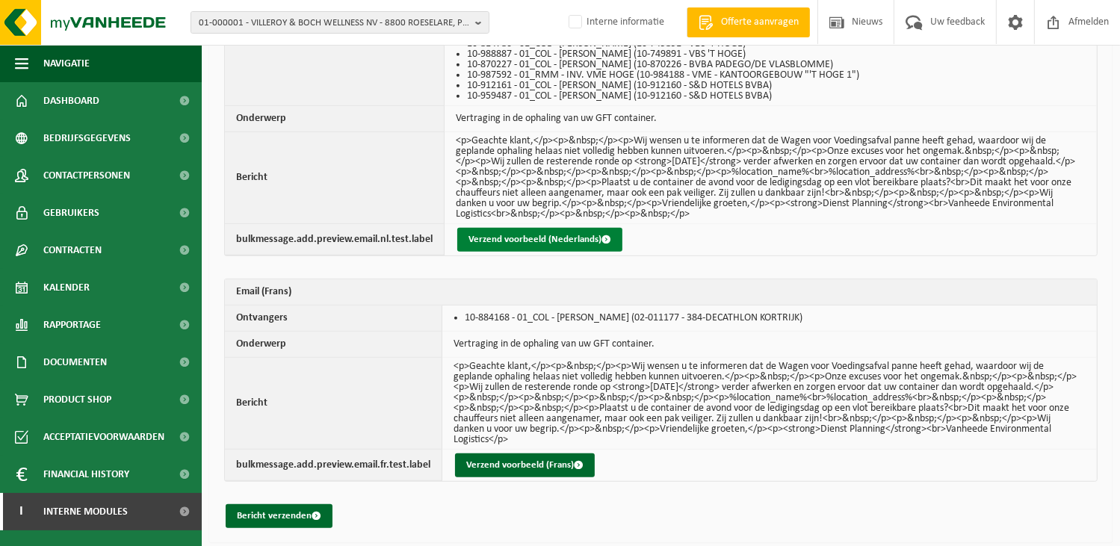
click at [529, 238] on button "Verzend voorbeeld (Nederlands)" at bounding box center [539, 240] width 165 height 24
click at [498, 238] on button "Verzend voorbeeld (Nederlands)" at bounding box center [539, 240] width 165 height 24
click at [262, 510] on button "Bericht verzenden" at bounding box center [279, 516] width 107 height 24
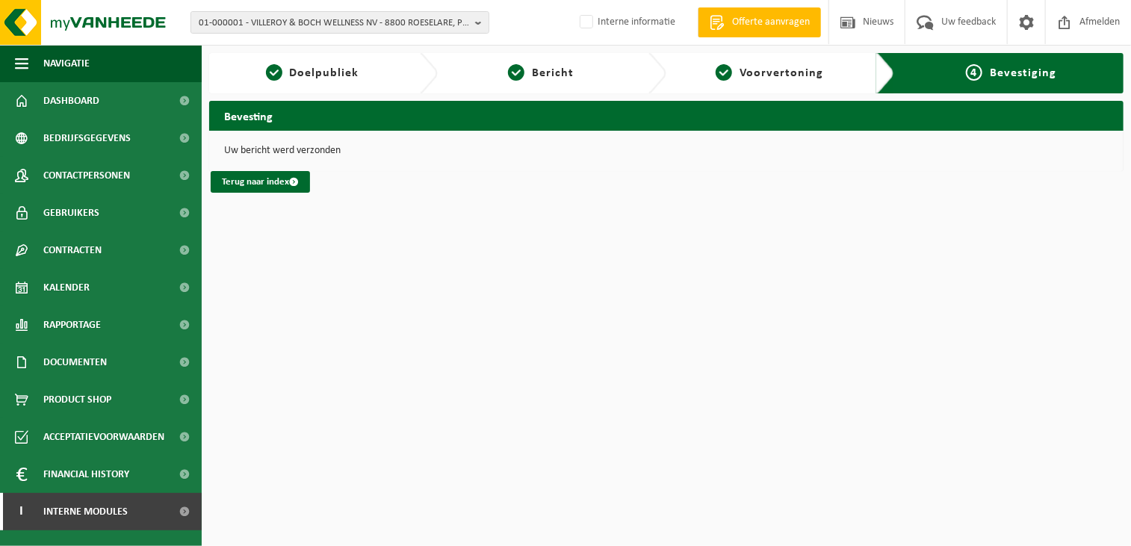
click at [522, 316] on html "01-000001 - VILLEROY & BOCH WELLNESS NV - 8800 ROESELARE, POPULIERSTRAAT 1 01-0…" at bounding box center [565, 273] width 1131 height 546
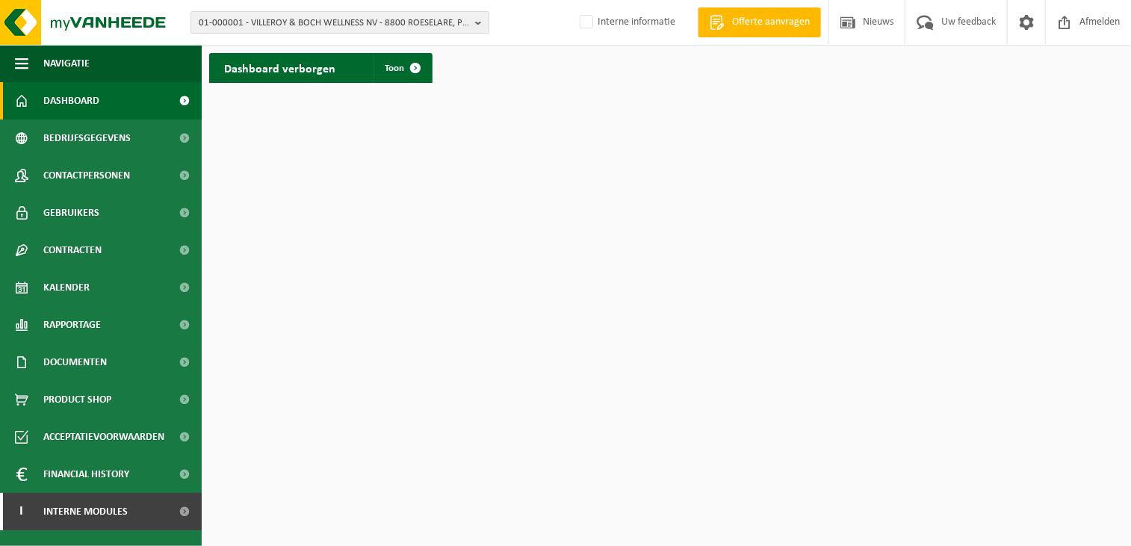
click at [200, 17] on span "01-000001 - VILLEROY & BOCH WELLNESS NV - 8800 ROESELARE, POPULIERSTRAAT 1" at bounding box center [334, 23] width 271 height 22
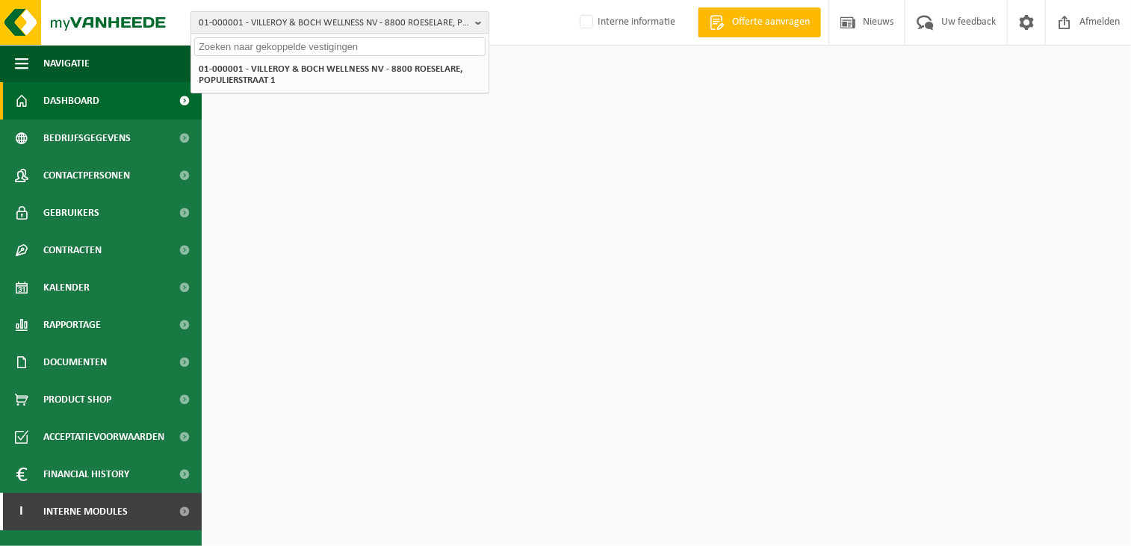
click at [247, 24] on span "01-000001 - VILLEROY & BOCH WELLNESS NV - 8800 ROESELARE, POPULIERSTRAAT 1" at bounding box center [334, 23] width 271 height 22
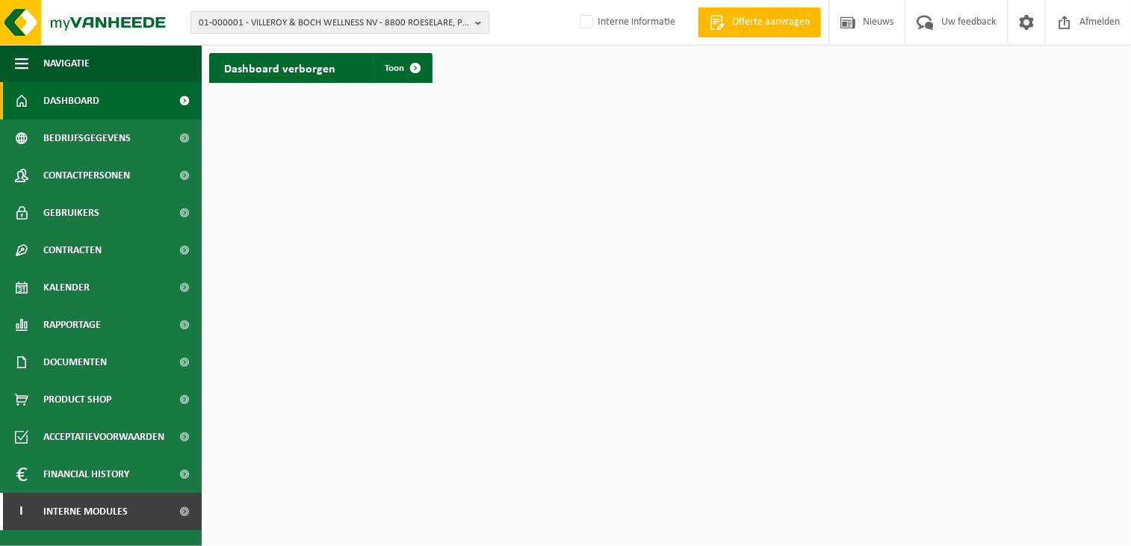
click at [247, 20] on span "01-000001 - VILLEROY & BOCH WELLNESS NV - 8800 ROESELARE, POPULIERSTRAAT 1" at bounding box center [334, 23] width 271 height 22
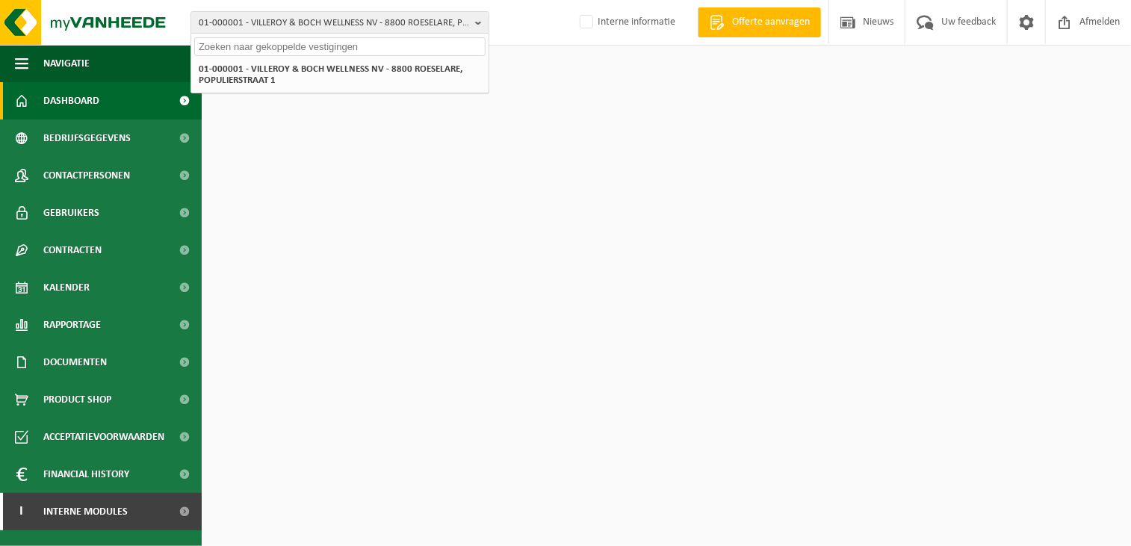
click at [223, 52] on input "text" at bounding box center [339, 46] width 291 height 19
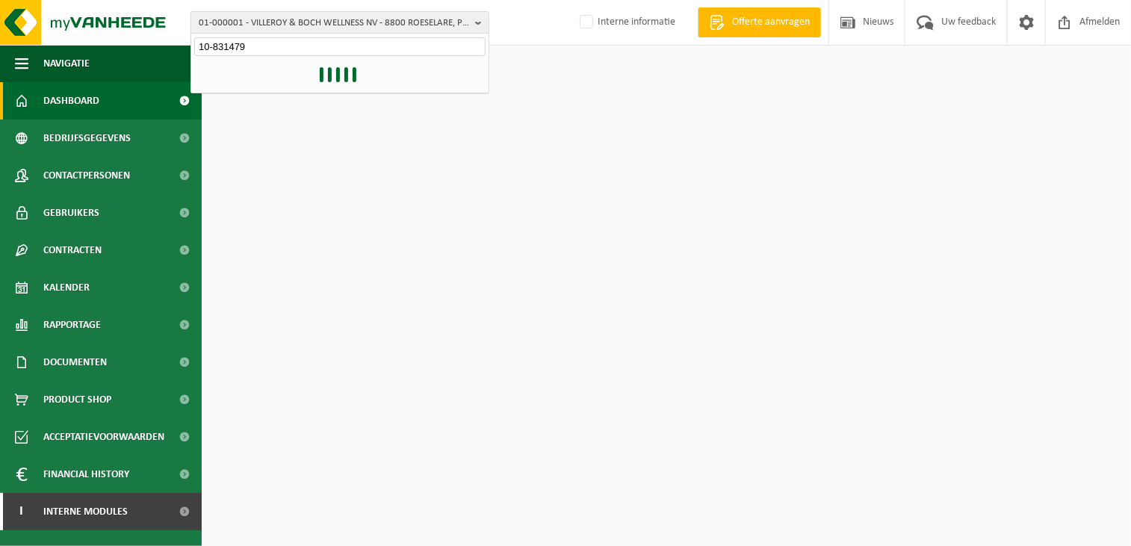
type input "10-831479"
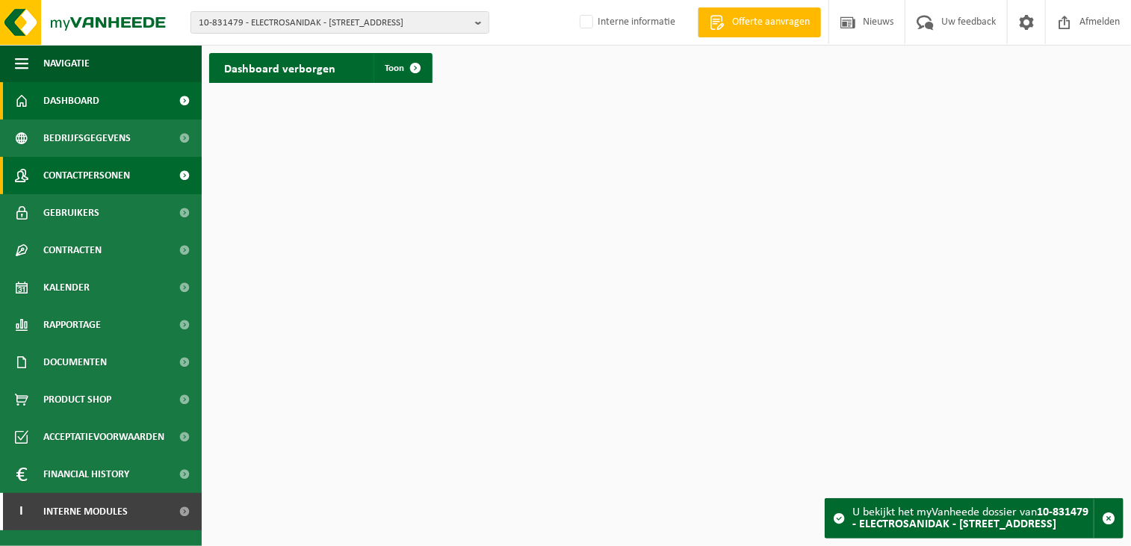
click at [87, 173] on span "Contactpersonen" at bounding box center [86, 175] width 87 height 37
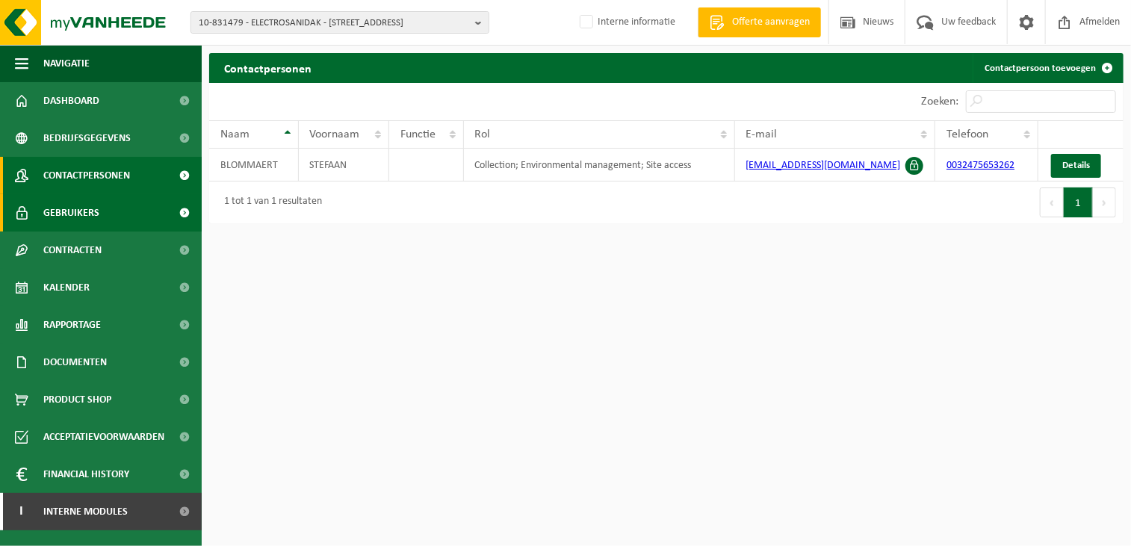
click at [75, 220] on span "Gebruikers" at bounding box center [71, 212] width 56 height 37
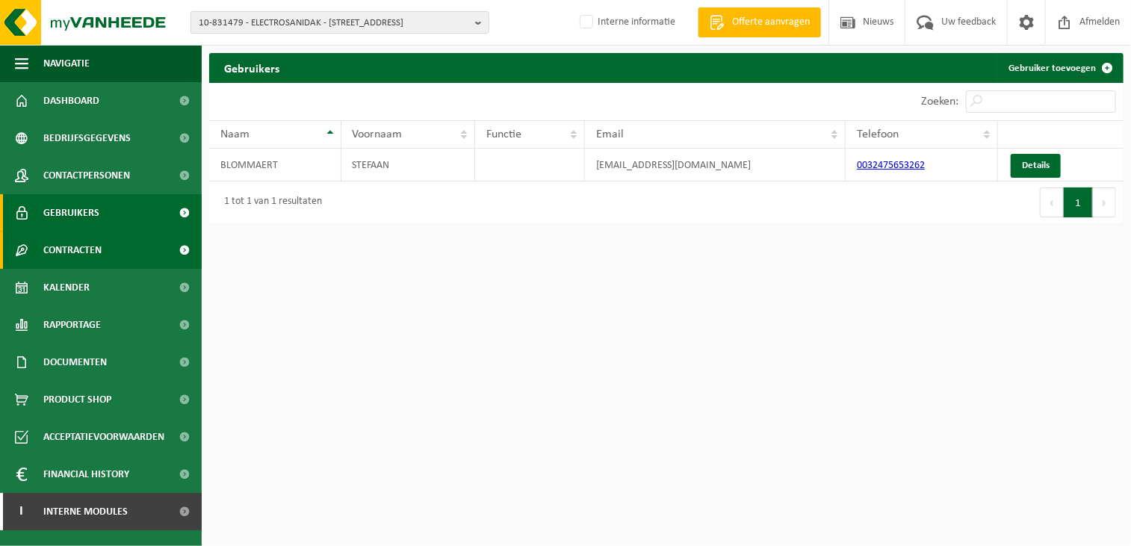
click at [98, 250] on span "Contracten" at bounding box center [72, 250] width 58 height 37
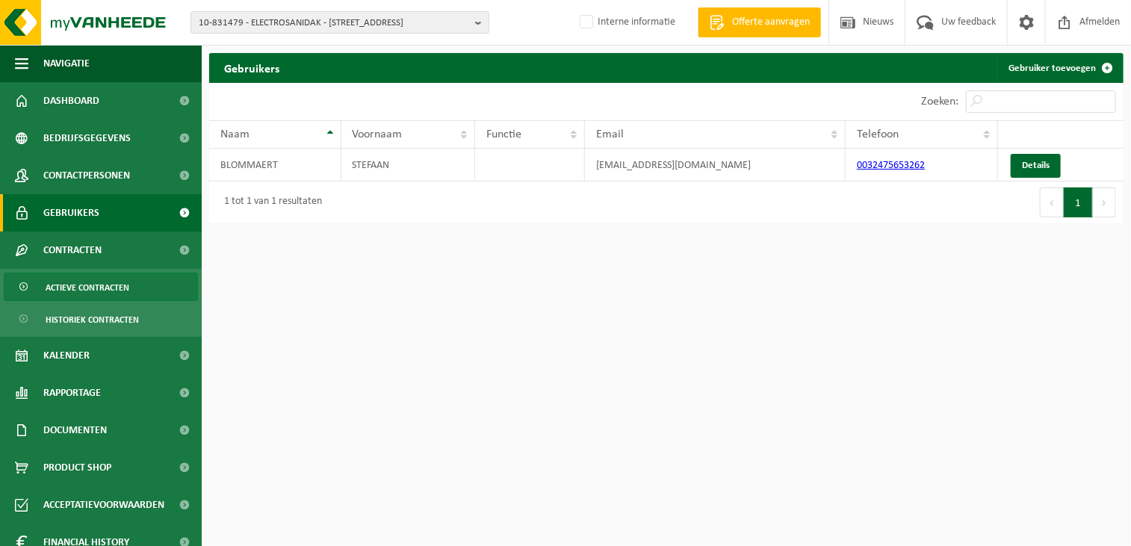
click at [118, 292] on span "Actieve contracten" at bounding box center [88, 288] width 84 height 28
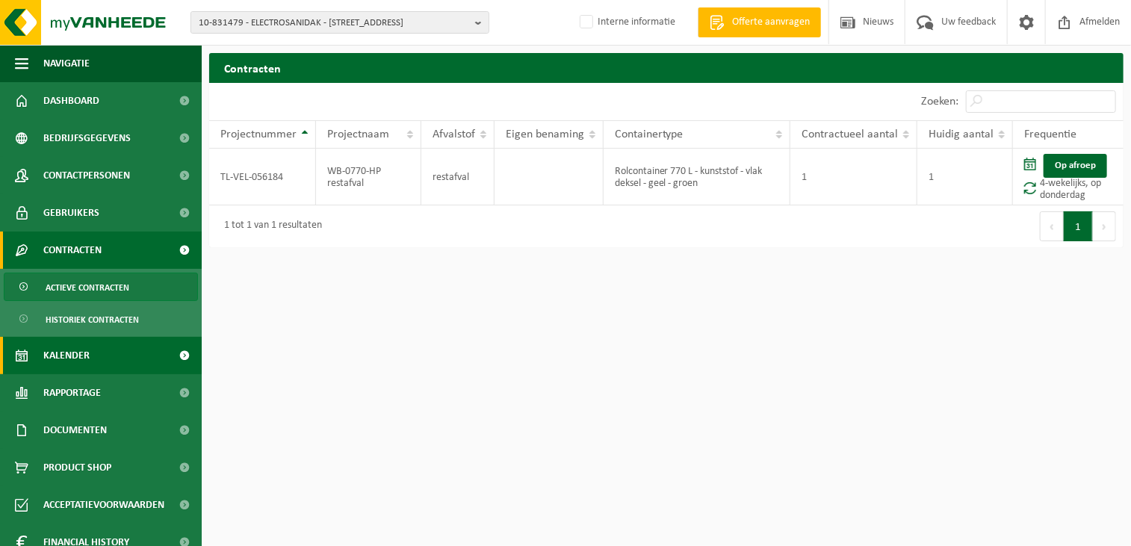
click at [93, 351] on link "Kalender" at bounding box center [101, 355] width 202 height 37
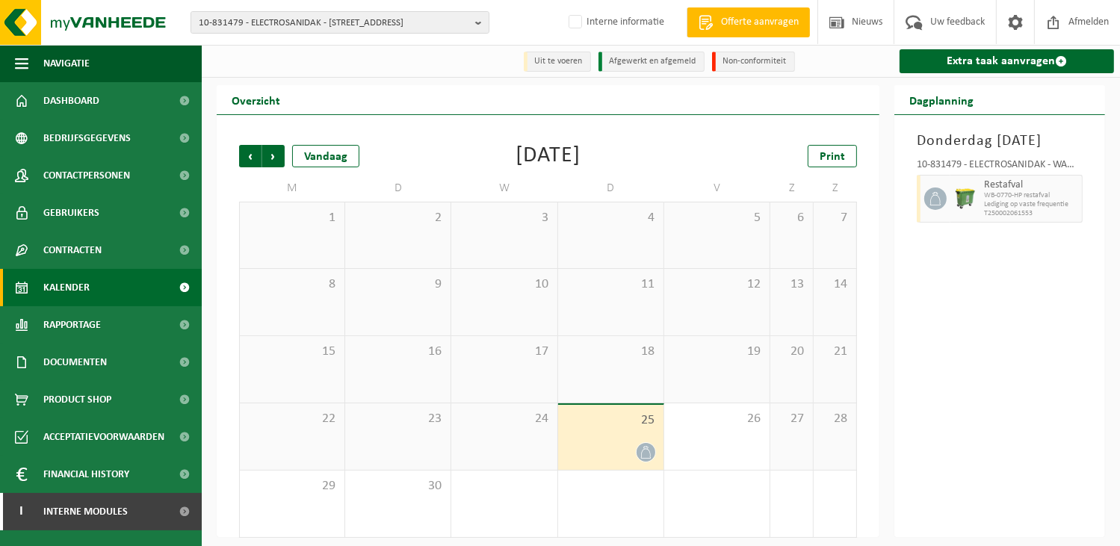
scroll to position [7, 0]
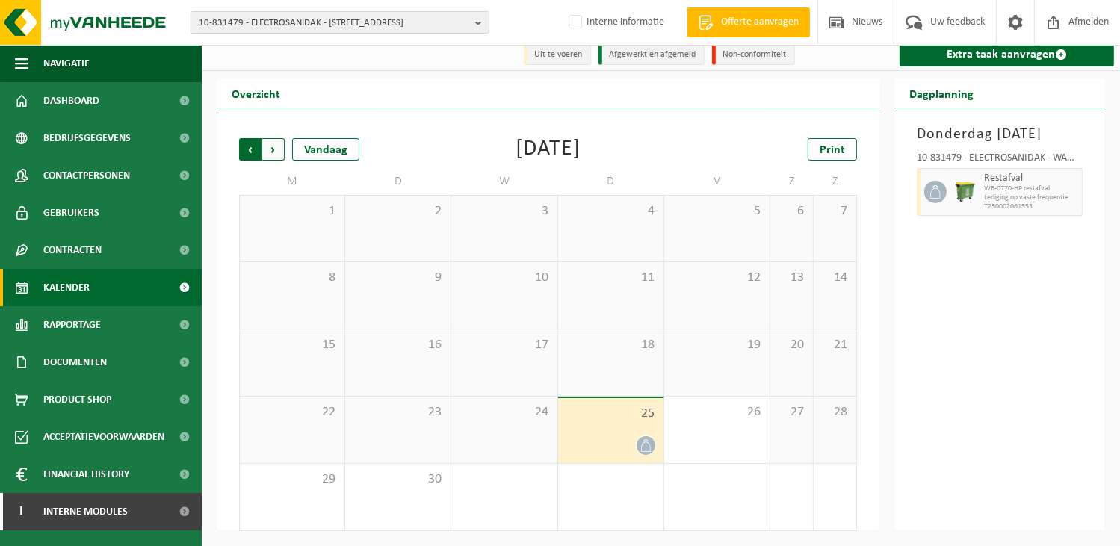
click at [271, 146] on span "Volgende" at bounding box center [273, 149] width 22 height 22
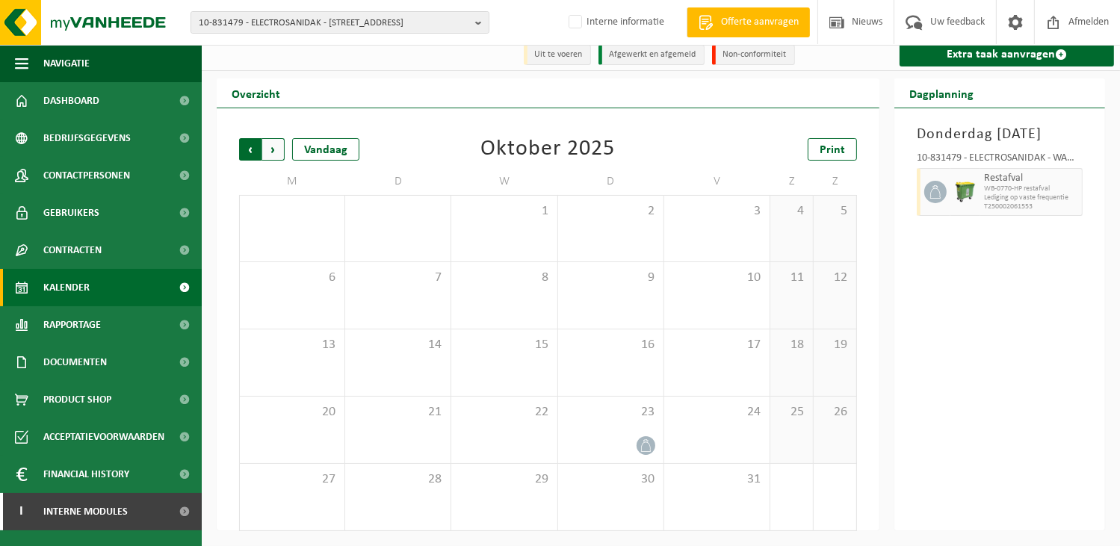
click at [271, 146] on span "Volgende" at bounding box center [273, 149] width 22 height 22
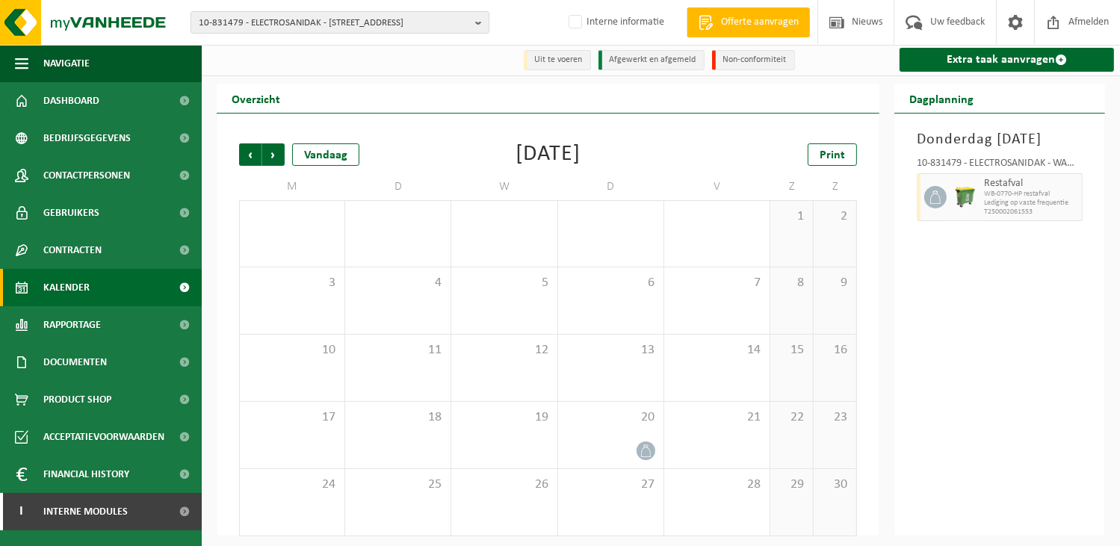
scroll to position [0, 0]
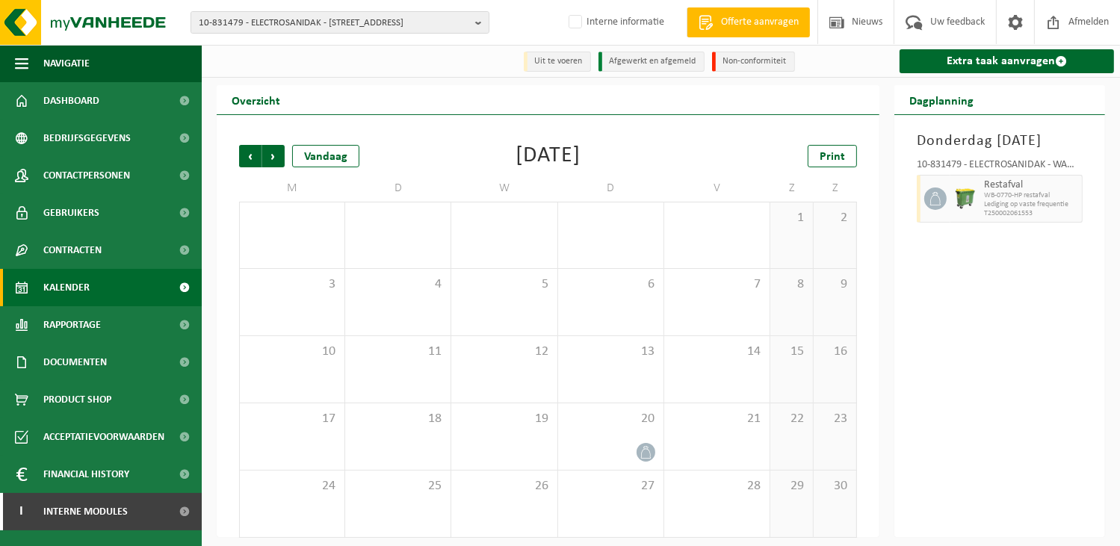
drag, startPoint x: 256, startPoint y: 155, endPoint x: 299, endPoint y: 170, distance: 45.1
click at [255, 155] on span "Vorige" at bounding box center [250, 156] width 22 height 22
click at [275, 155] on span "Volgende" at bounding box center [273, 156] width 22 height 22
click at [277, 160] on span "Volgende" at bounding box center [273, 156] width 22 height 22
click at [249, 155] on span "Vorige" at bounding box center [250, 156] width 22 height 22
